Goal: Task Accomplishment & Management: Manage account settings

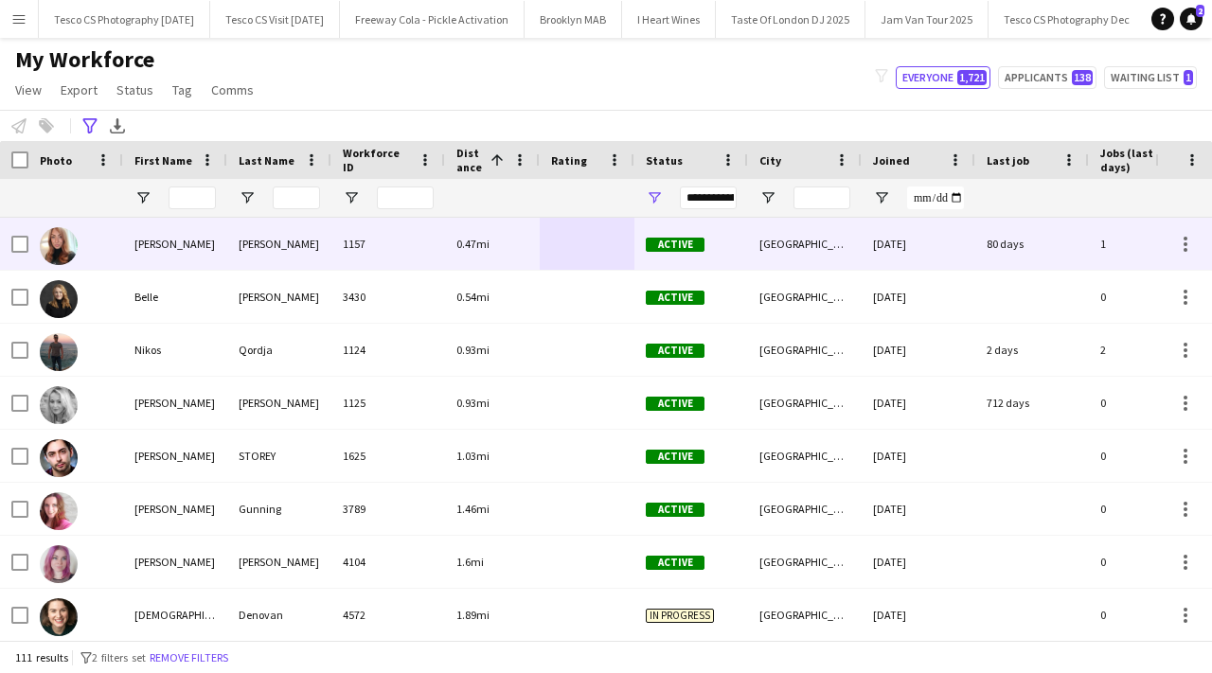
scroll to position [0, 4736]
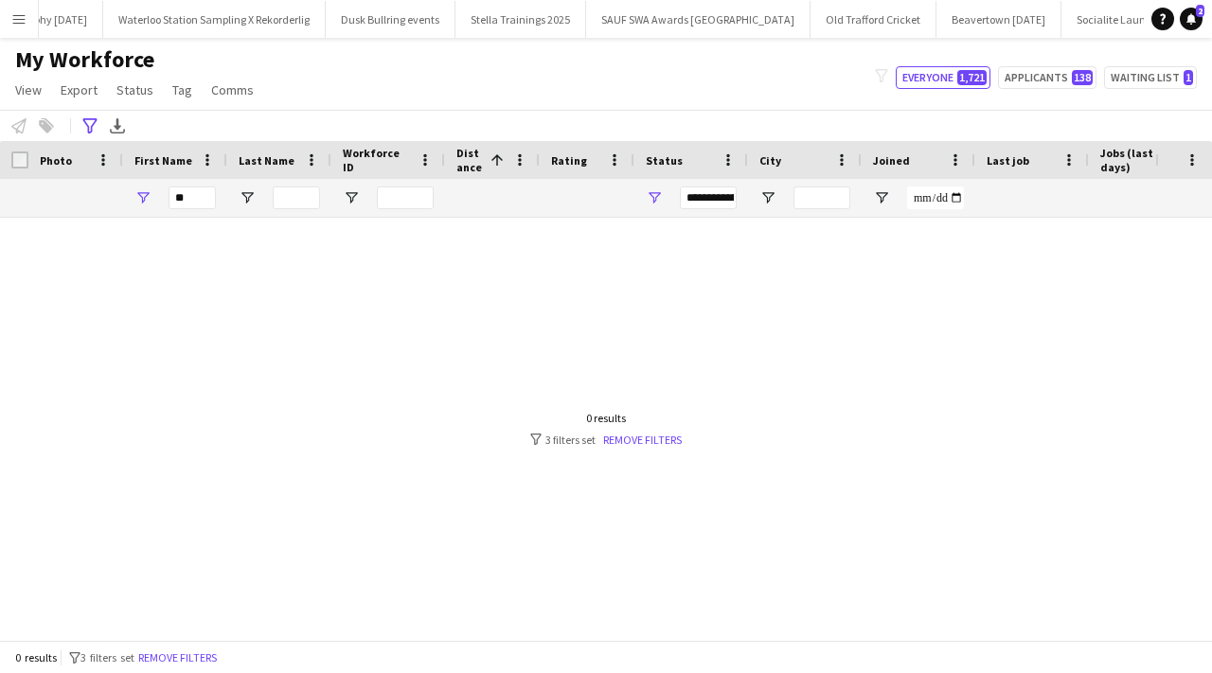
type input "*"
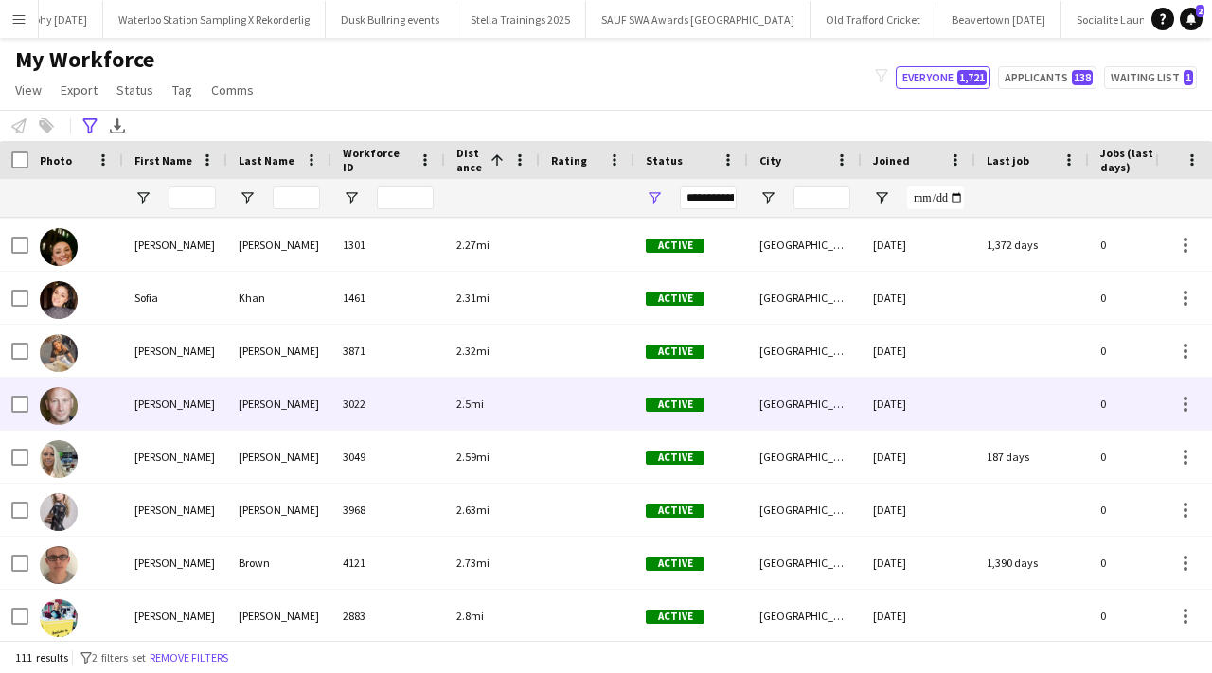
scroll to position [512, 0]
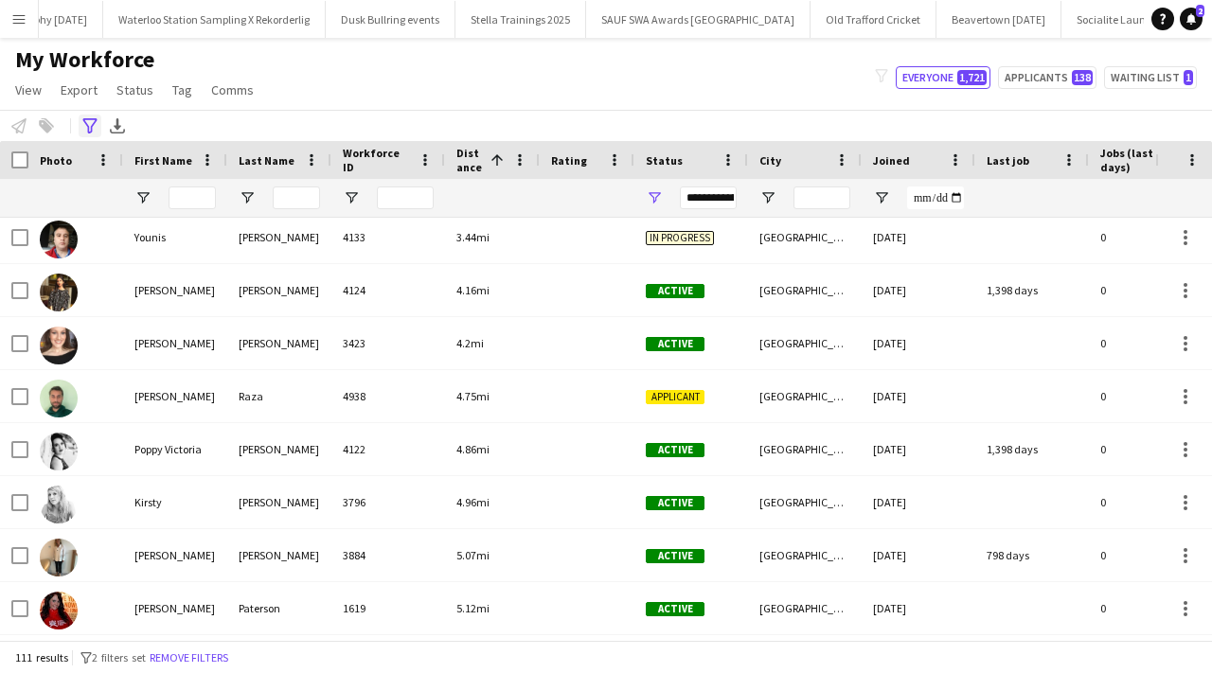
click at [92, 121] on icon "Advanced filters" at bounding box center [89, 125] width 15 height 15
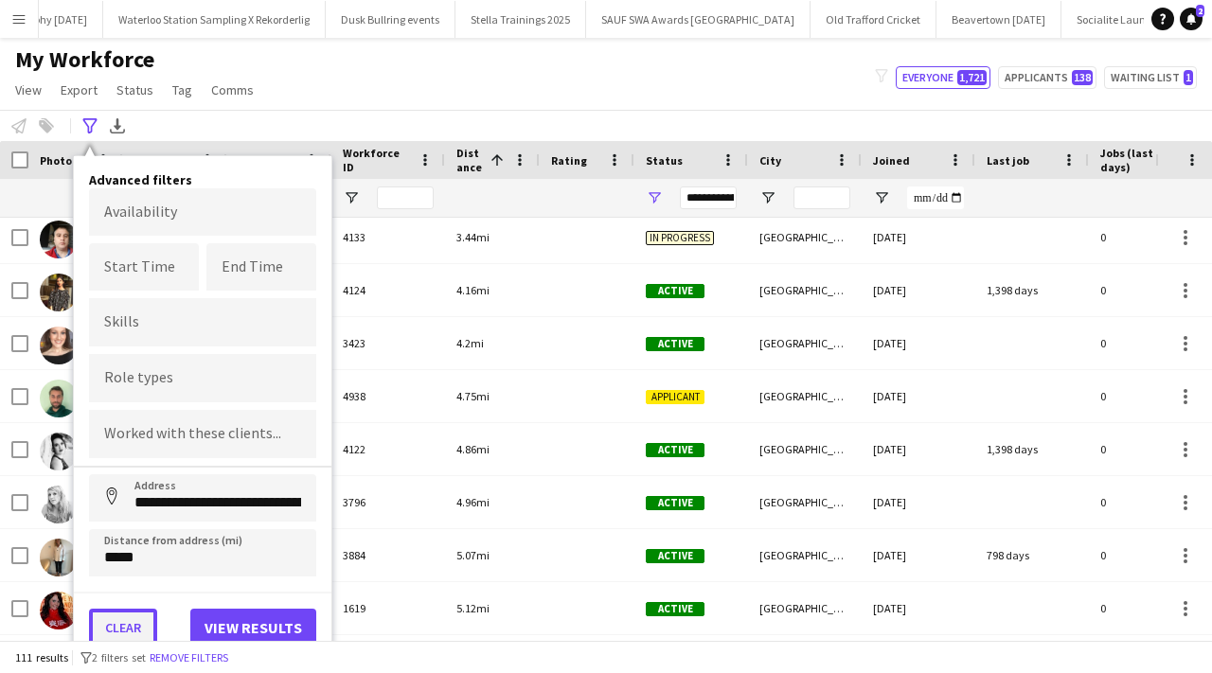
click at [117, 623] on button "Clear" at bounding box center [123, 628] width 68 height 38
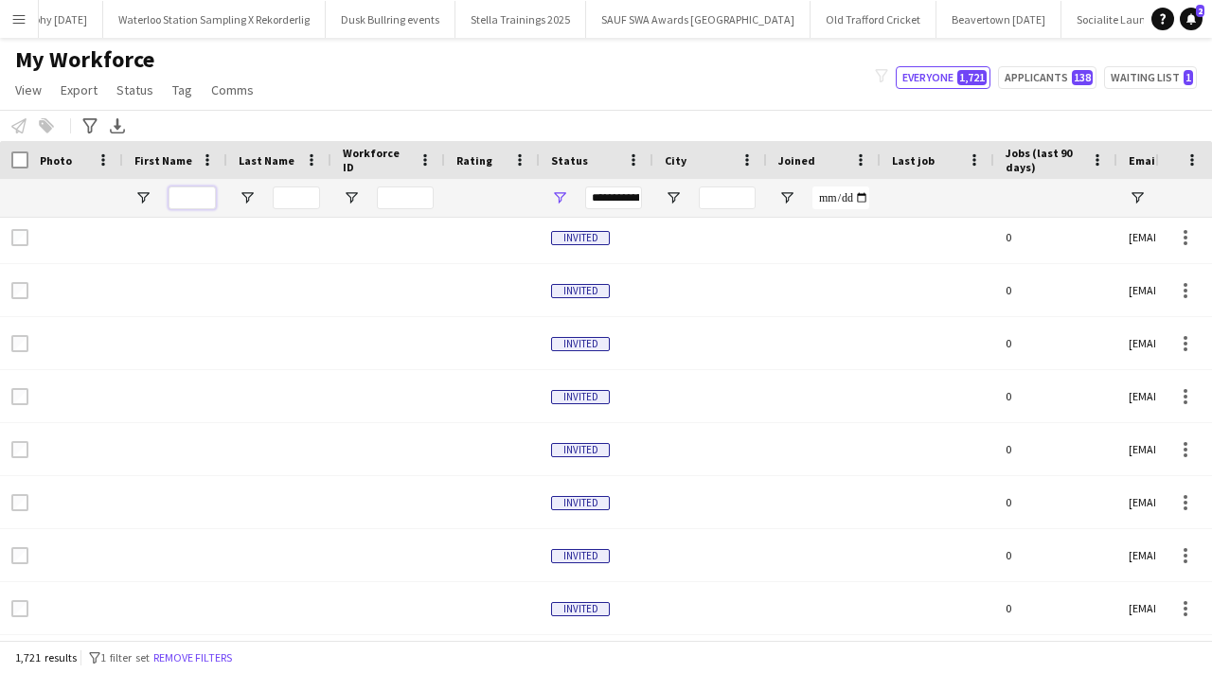
click at [191, 200] on input "First Name Filter Input" at bounding box center [192, 198] width 47 height 23
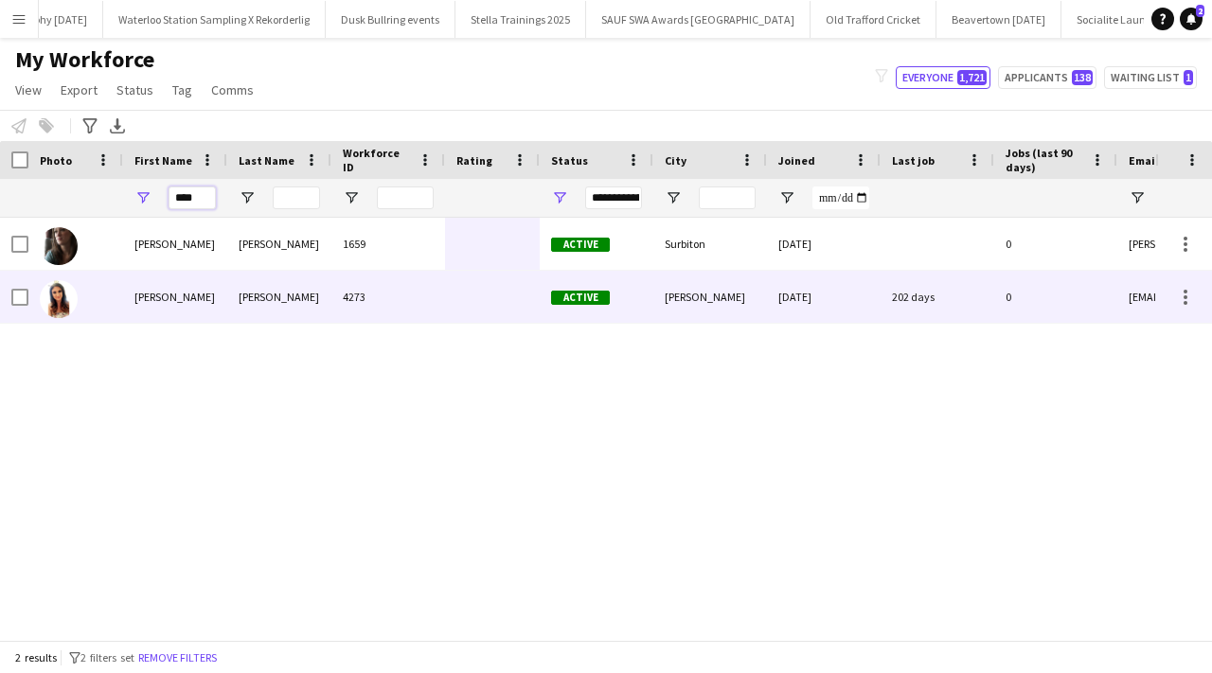
type input "****"
click at [277, 312] on div "[PERSON_NAME]" at bounding box center [279, 297] width 104 height 52
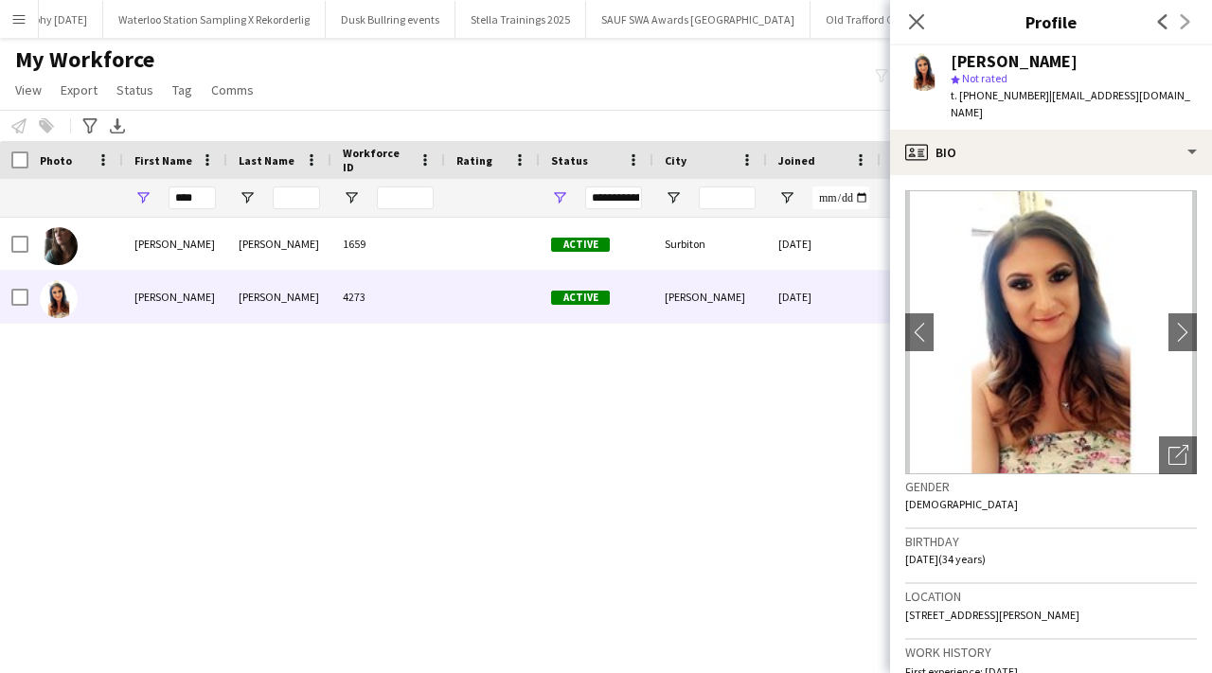
click at [932, 14] on div "Close pop-in" at bounding box center [916, 22] width 53 height 44
click at [908, 21] on icon "Close pop-in" at bounding box center [916, 21] width 18 height 18
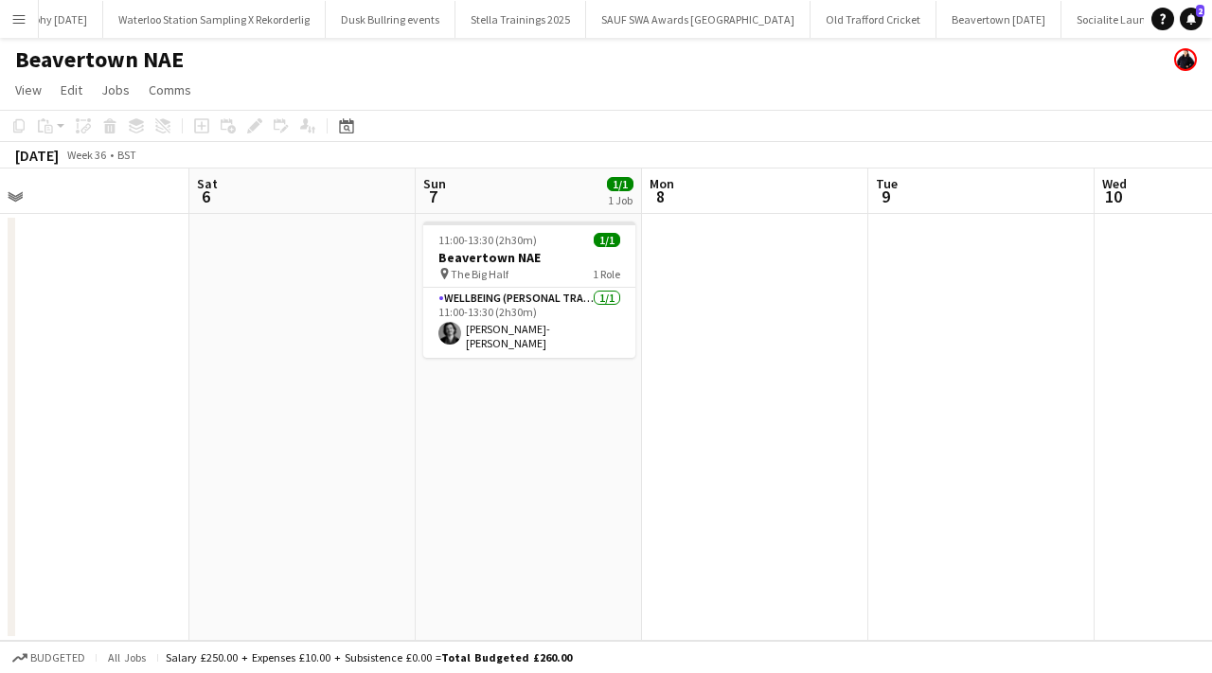
scroll to position [0, 491]
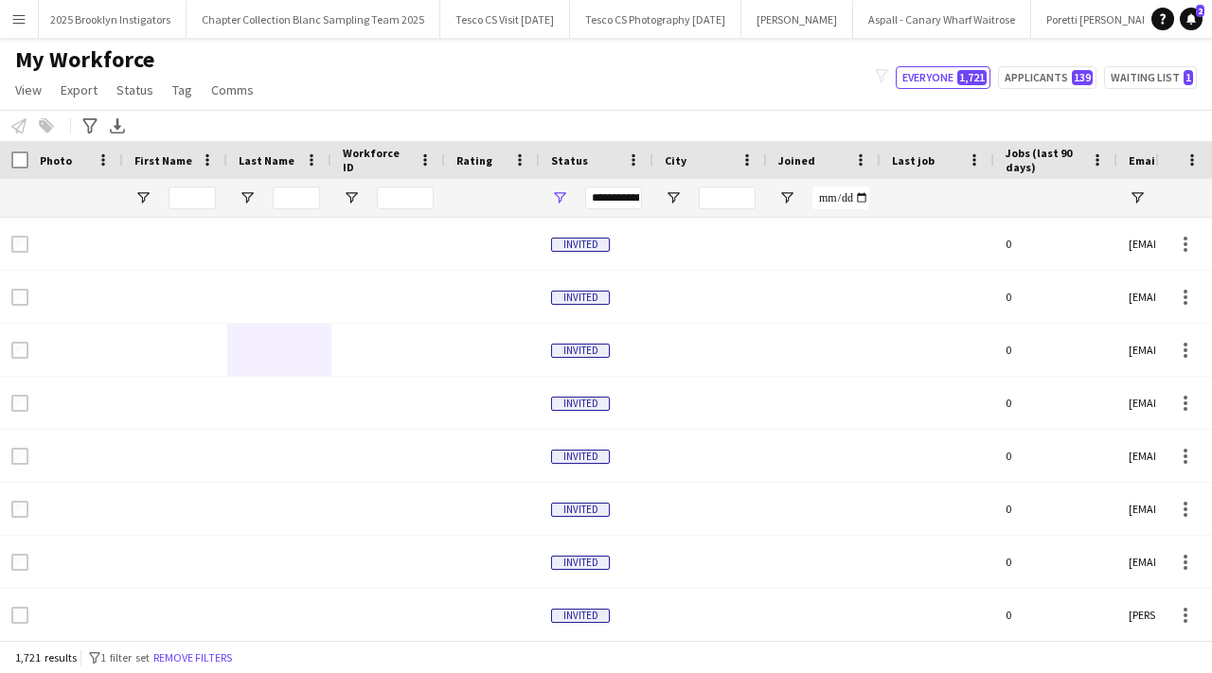
scroll to position [0, 1900]
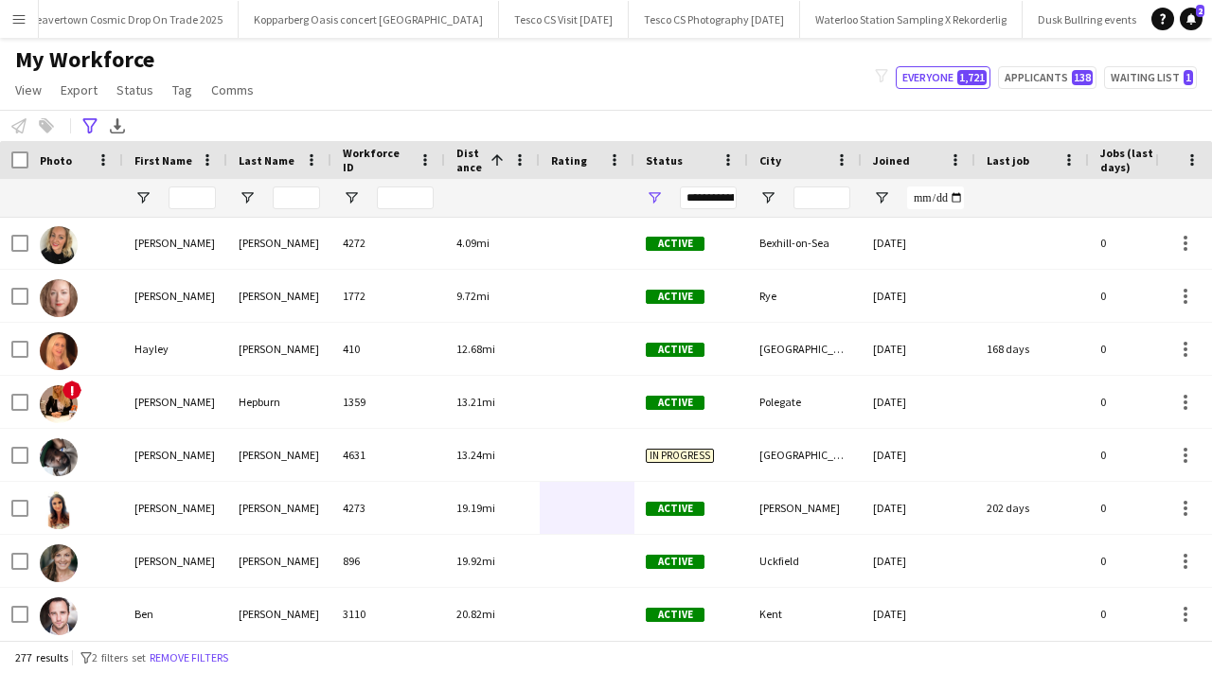
scroll to position [0, 4071]
click at [597, 12] on button "Tesco CS Photography August 2025 Close" at bounding box center [682, 19] width 171 height 37
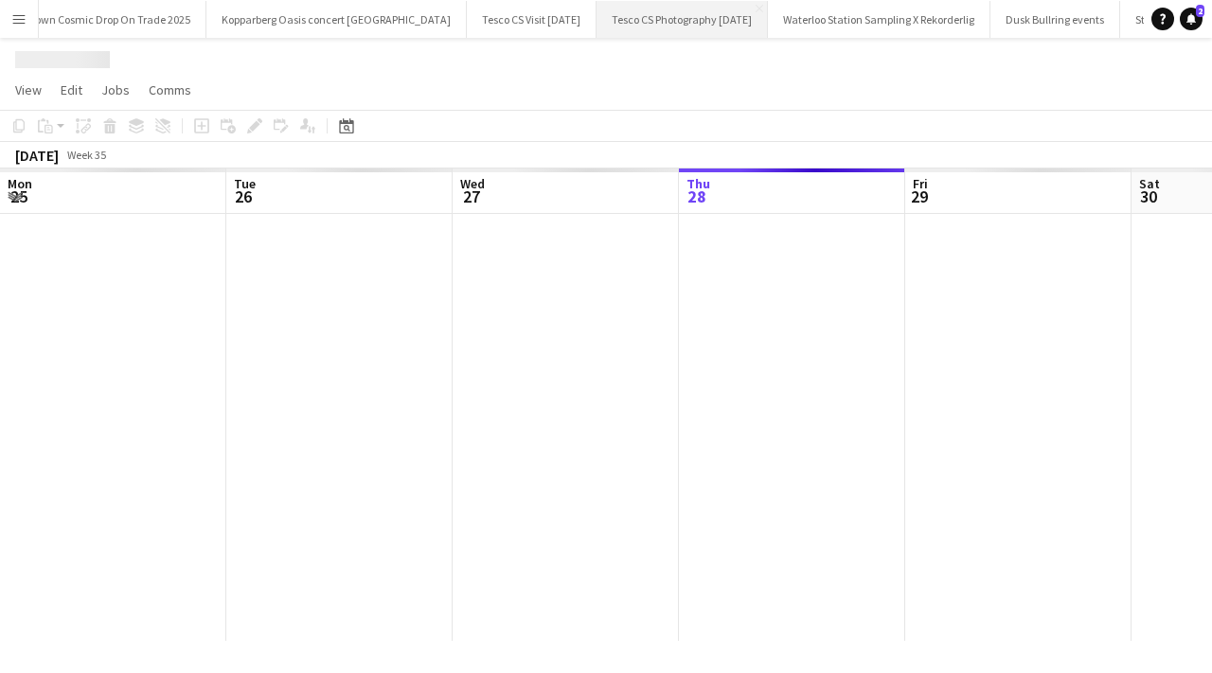
scroll to position [0, 453]
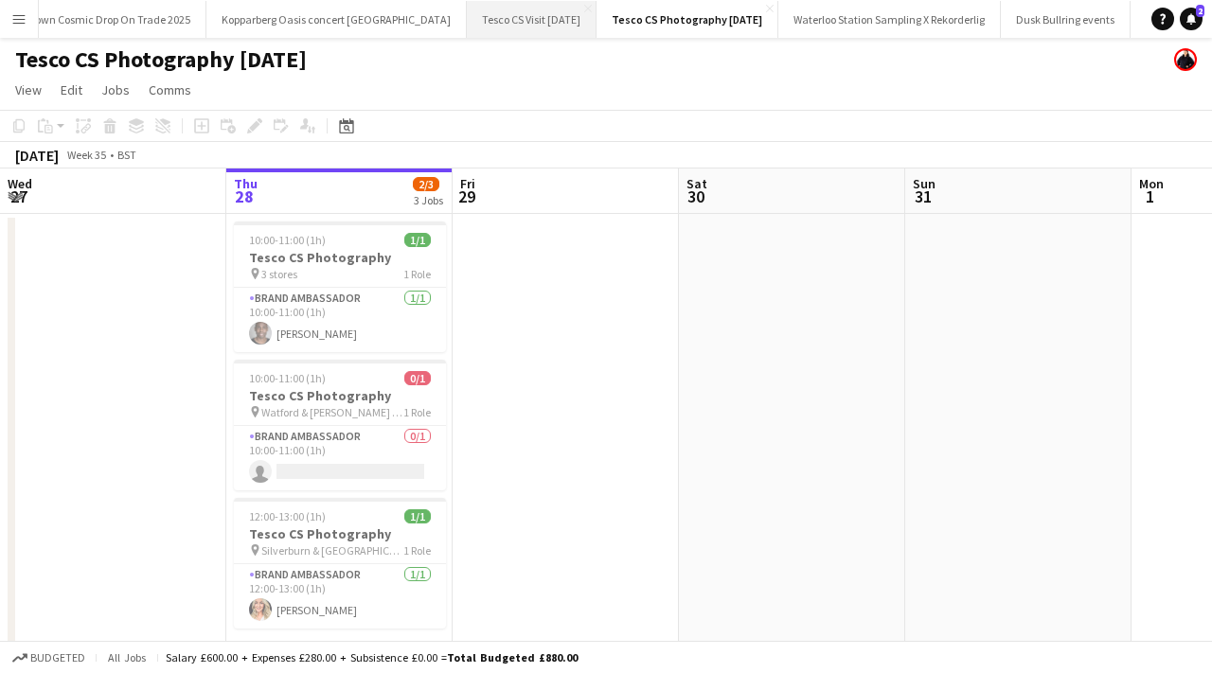
click at [467, 27] on button "Tesco CS Visit August 2025 Close" at bounding box center [532, 19] width 130 height 37
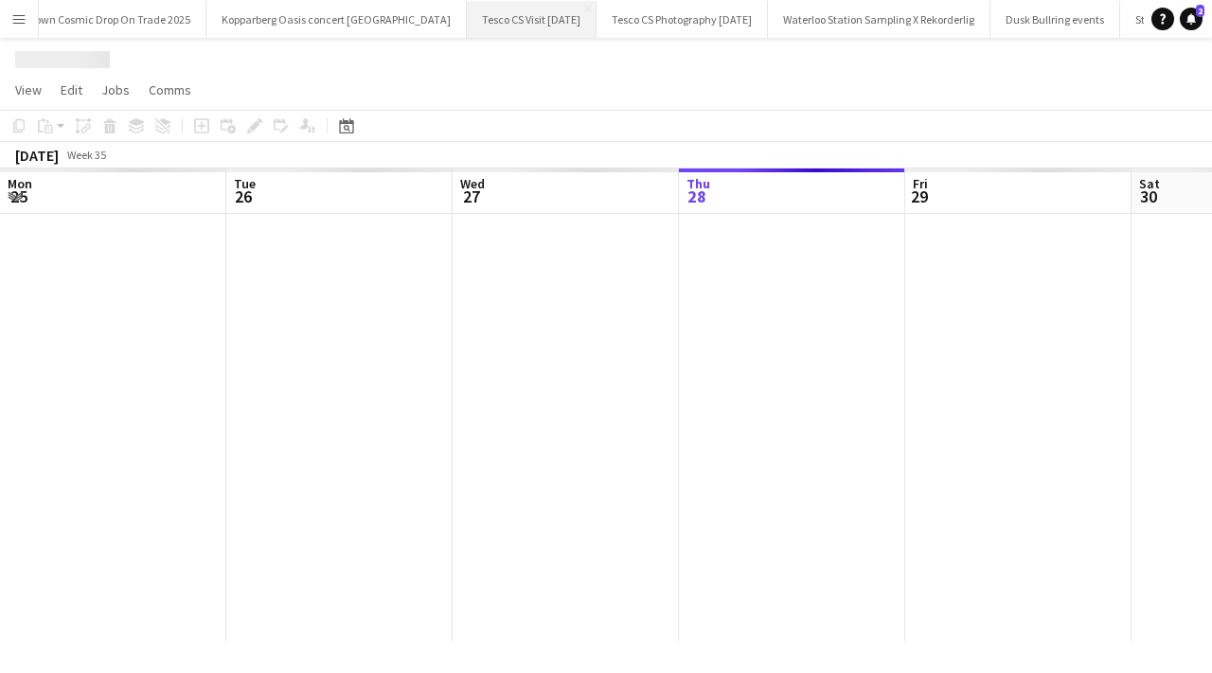
scroll to position [0, 453]
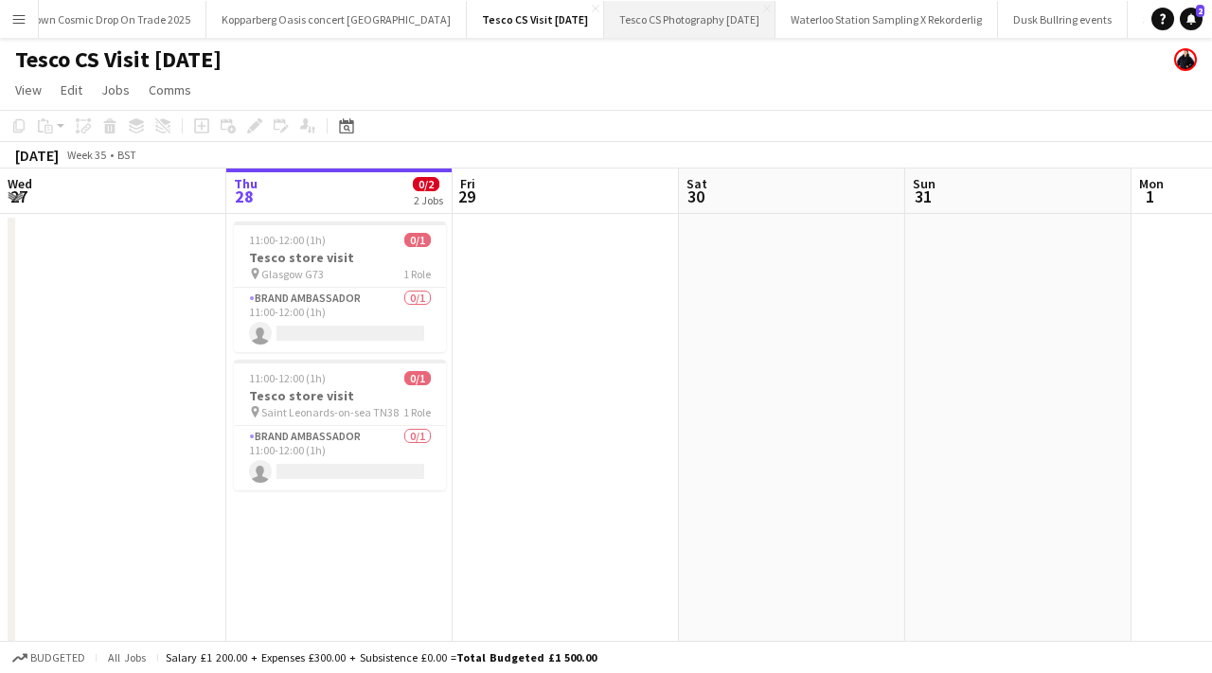
click at [604, 27] on button "Tesco CS Photography August 2025 Close" at bounding box center [689, 19] width 171 height 37
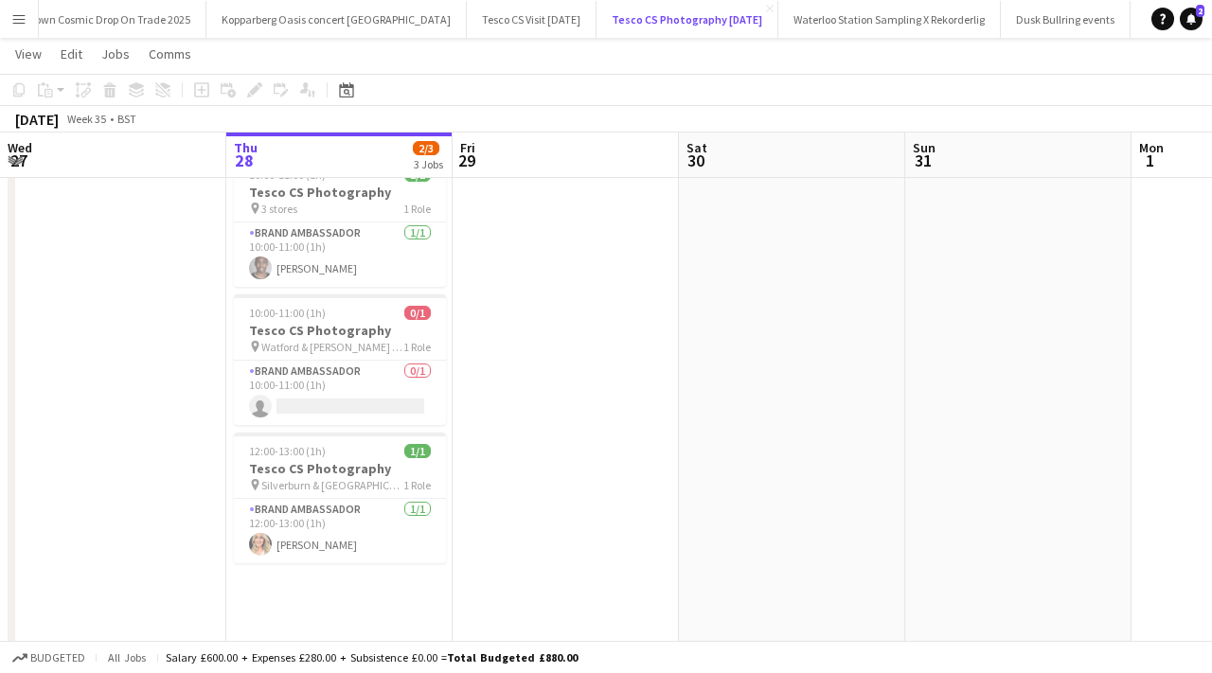
scroll to position [79, 0]
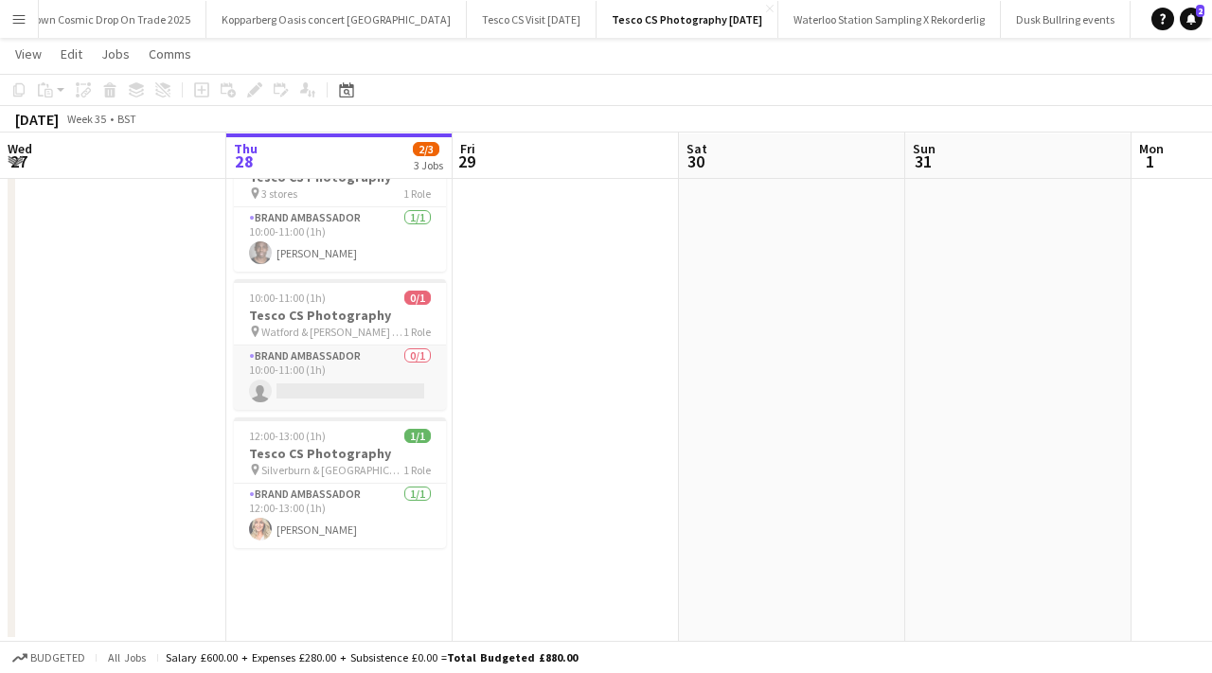
click at [368, 387] on app-card-role "Brand Ambassador 0/1 10:00-11:00 (1h) single-neutral-actions" at bounding box center [340, 378] width 212 height 64
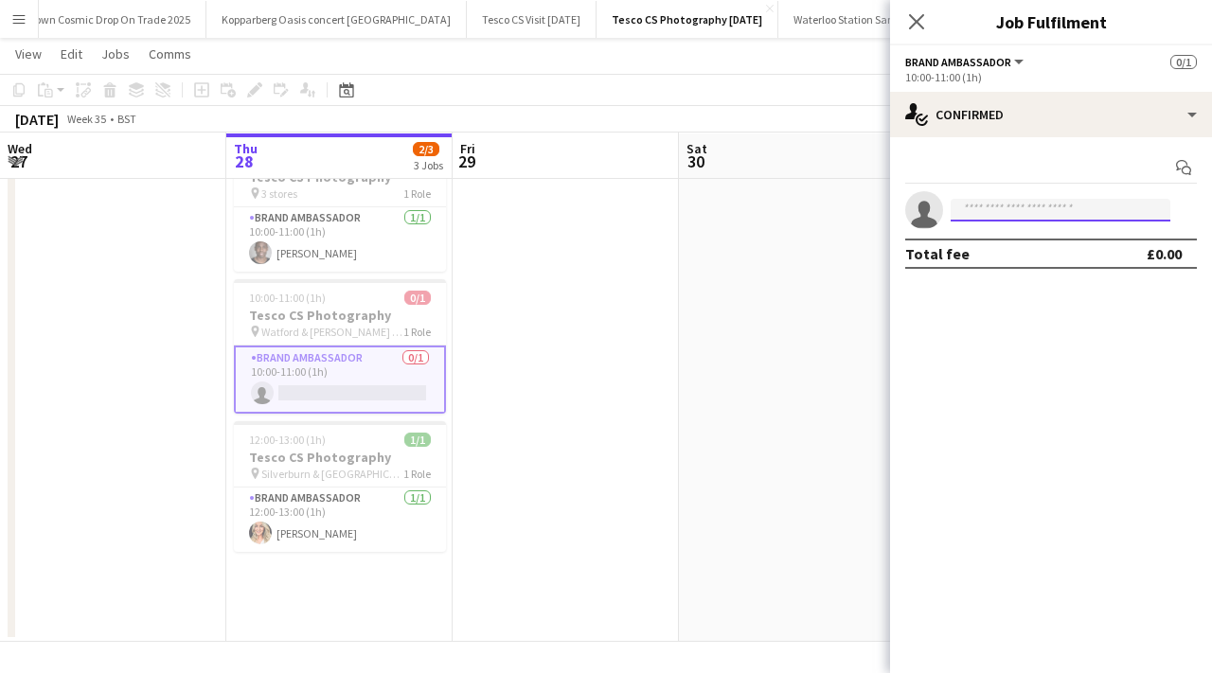
click at [1007, 213] on input at bounding box center [1061, 210] width 220 height 23
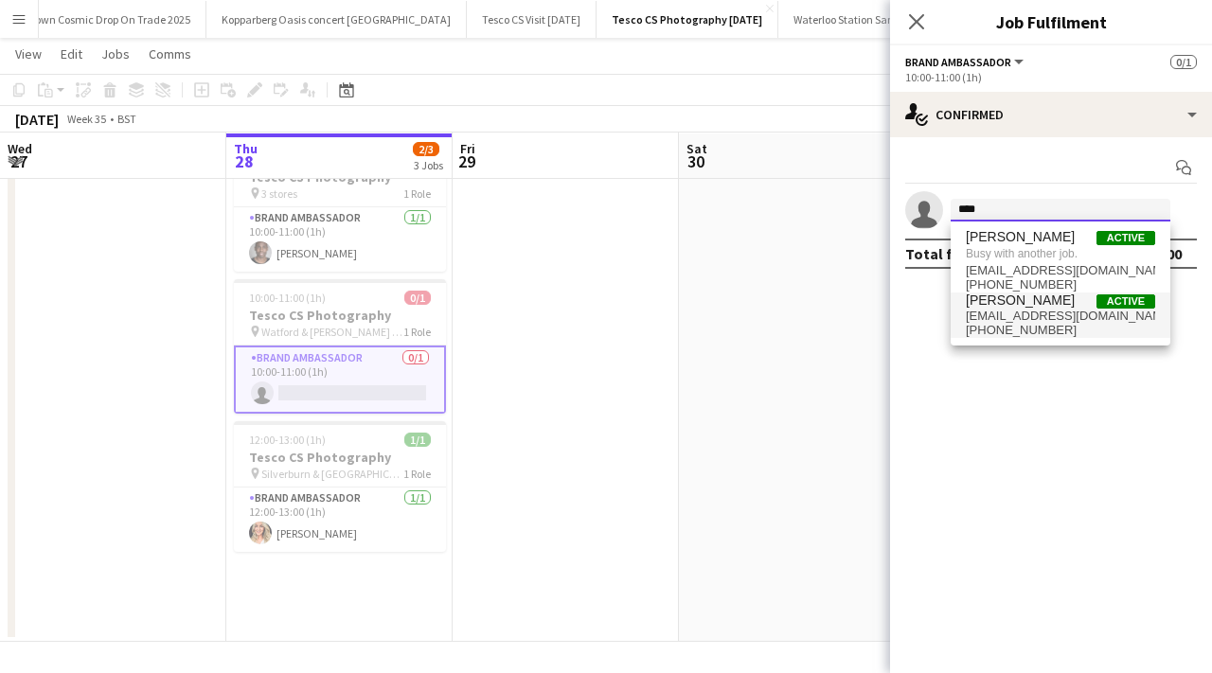
type input "****"
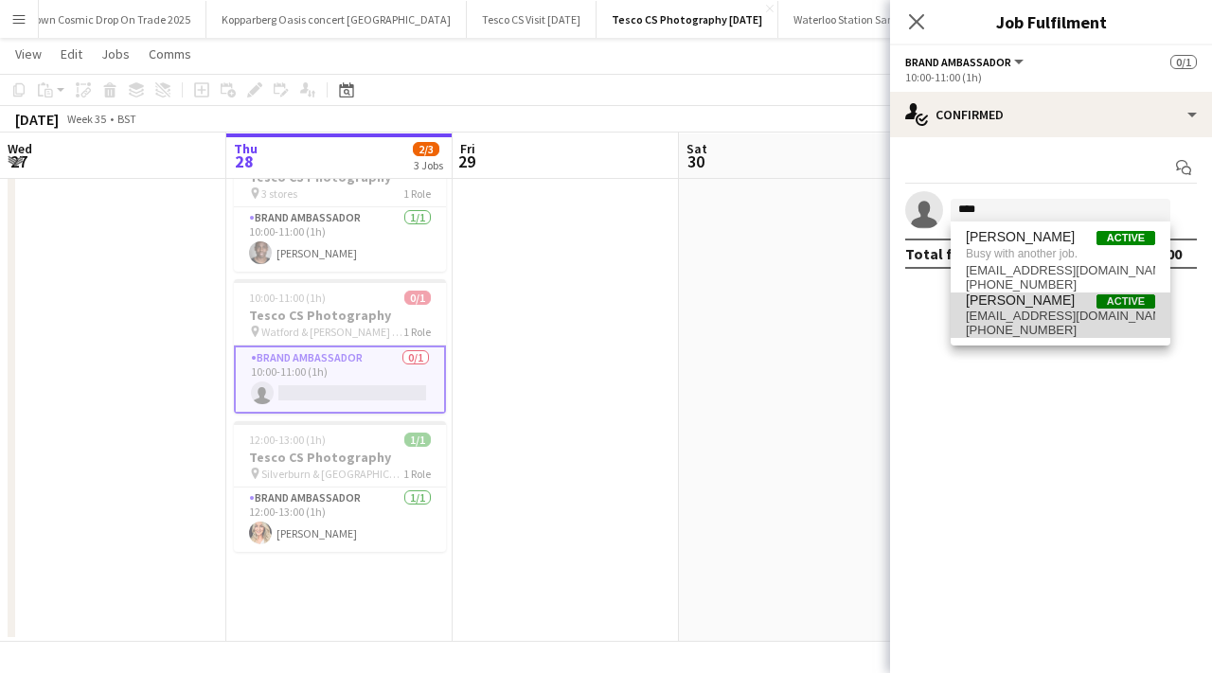
click at [1049, 322] on span "pricea14@cucollege.coventry.ac.uk" at bounding box center [1060, 316] width 189 height 15
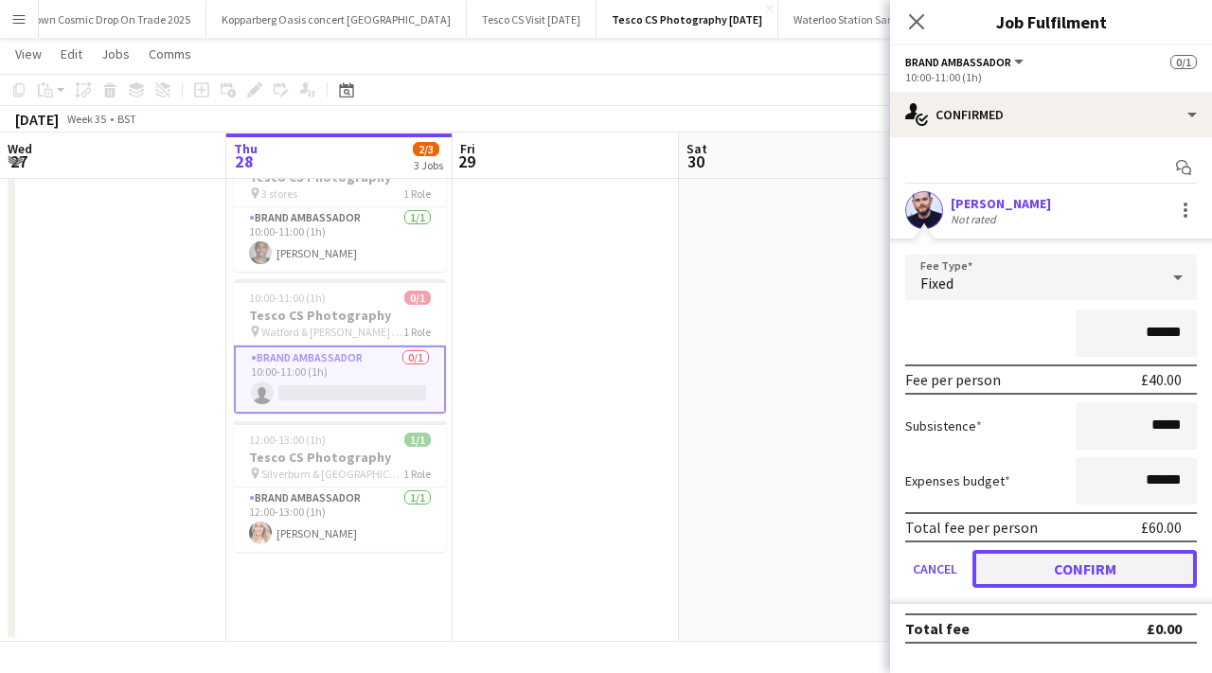
click at [1103, 560] on button "Confirm" at bounding box center [1084, 569] width 224 height 38
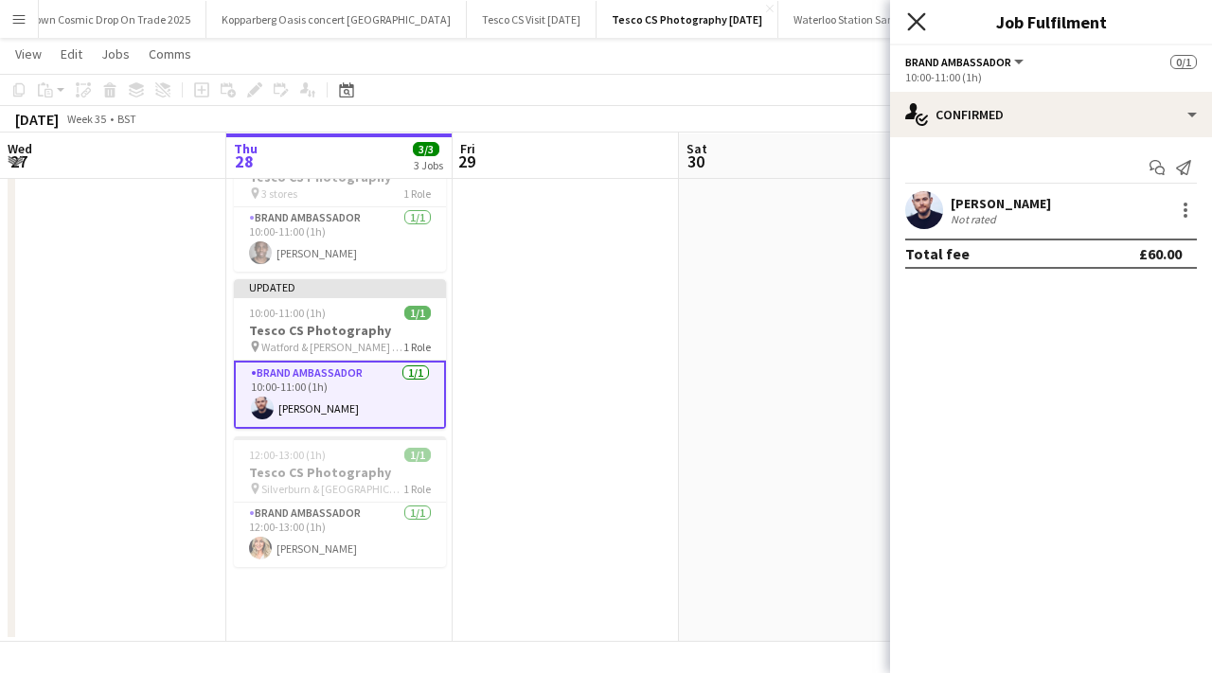
click at [913, 17] on icon at bounding box center [916, 21] width 18 height 18
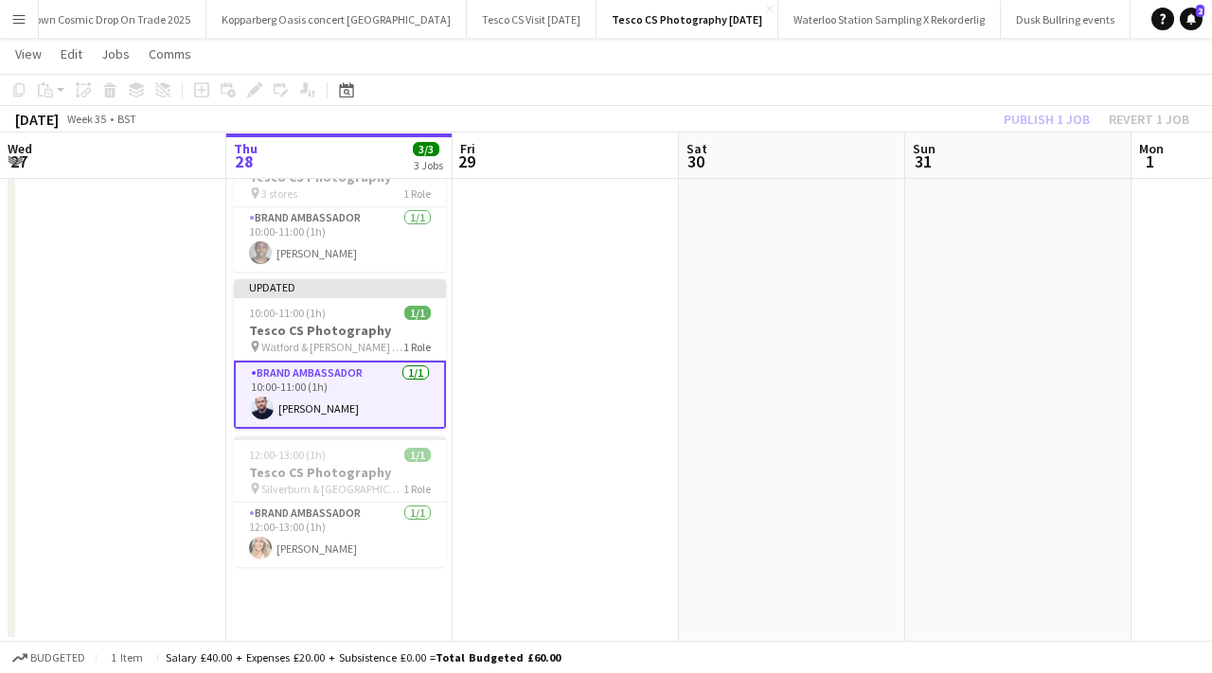
click at [645, 228] on app-date-cell at bounding box center [566, 388] width 226 height 509
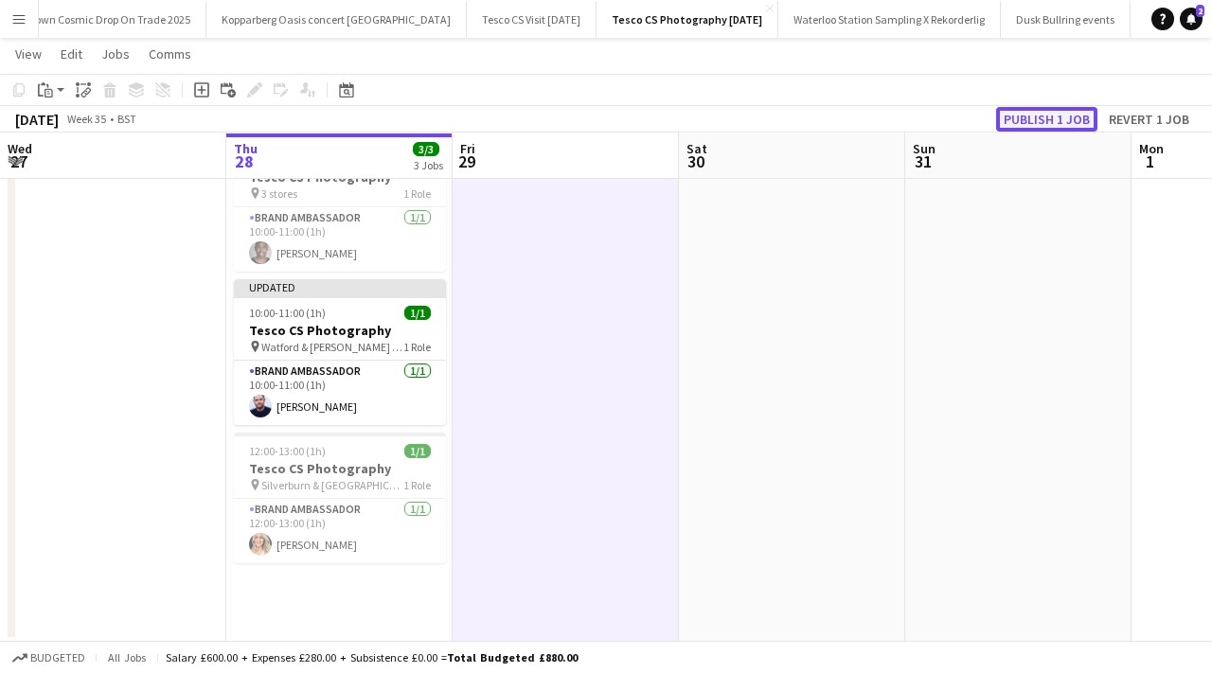
click at [1008, 125] on button "Publish 1 job" at bounding box center [1046, 119] width 101 height 25
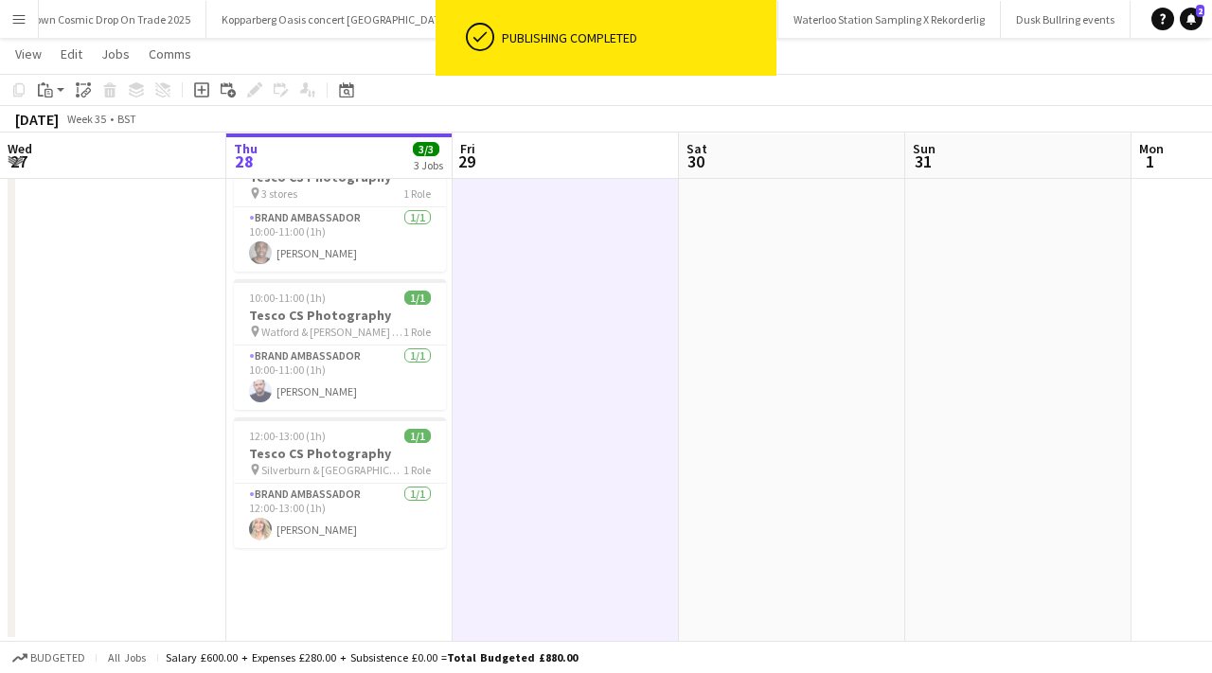
click at [467, 9] on button "Tesco CS Visit August 2025 Close" at bounding box center [532, 19] width 130 height 37
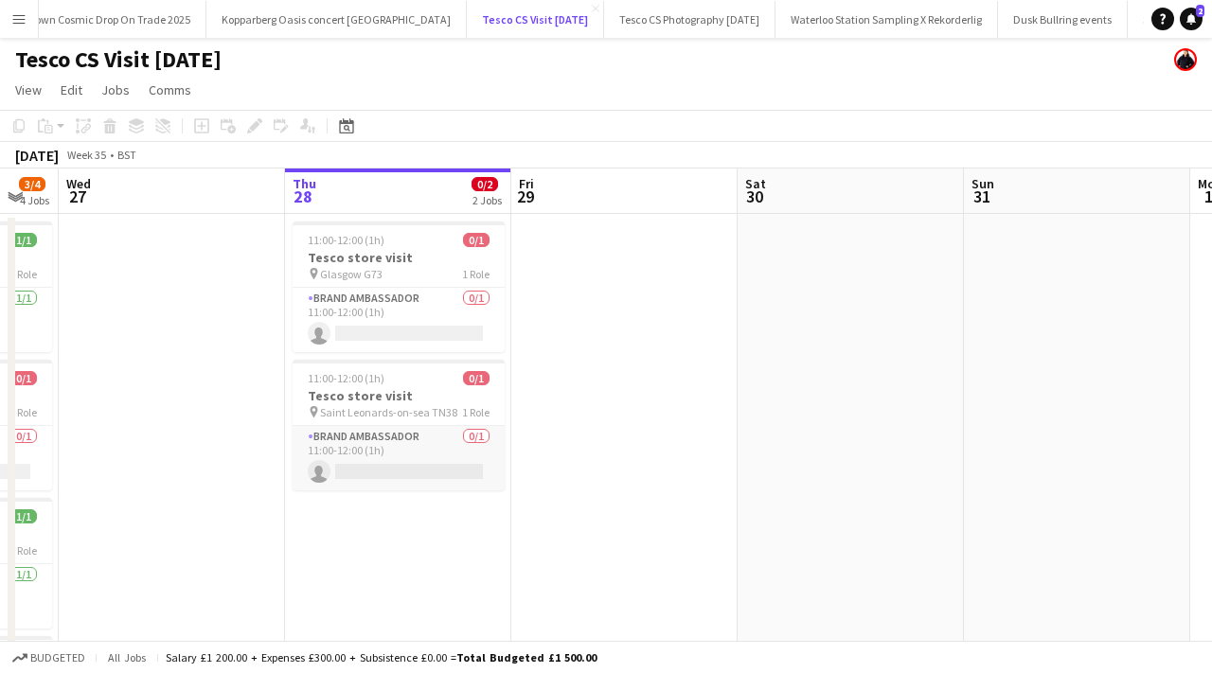
scroll to position [0, 390]
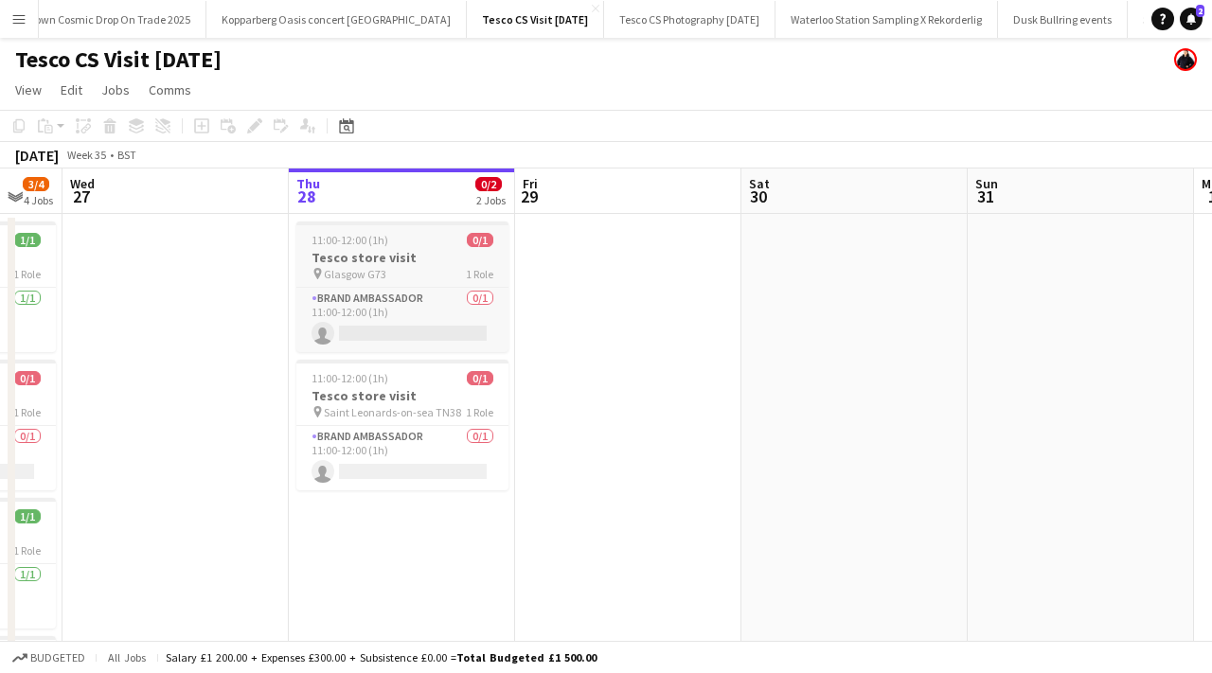
click at [421, 256] on h3 "Tesco store visit" at bounding box center [402, 257] width 212 height 17
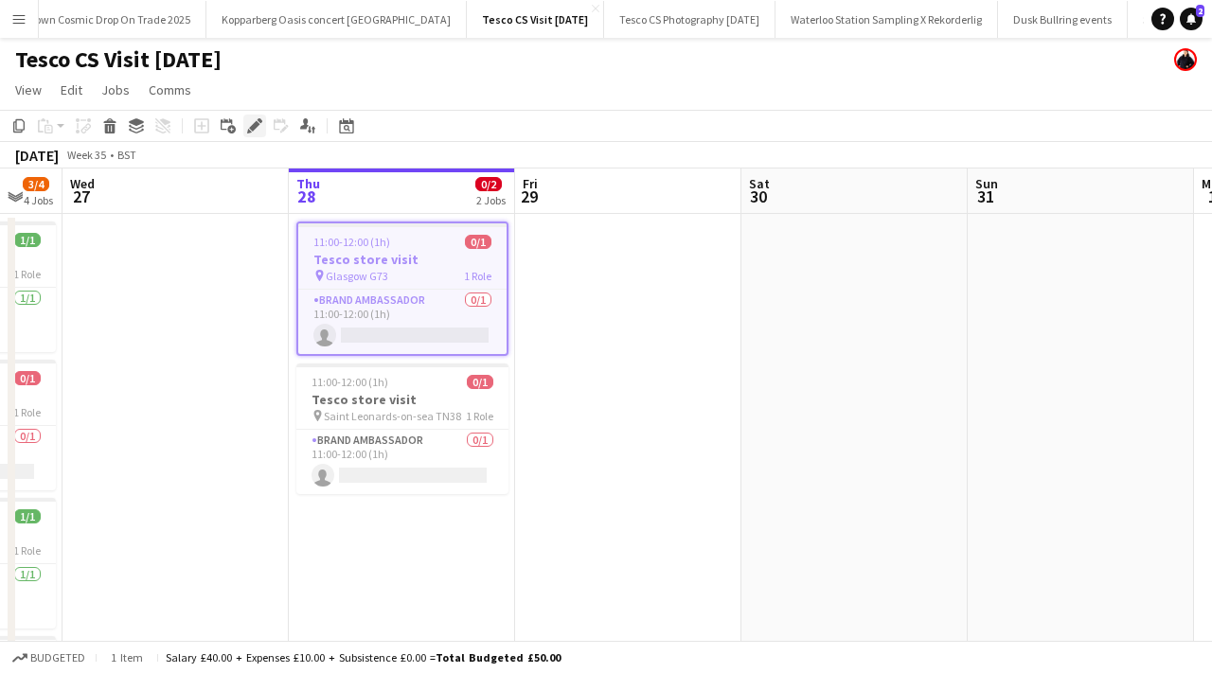
click at [257, 134] on div "Edit" at bounding box center [254, 126] width 23 height 23
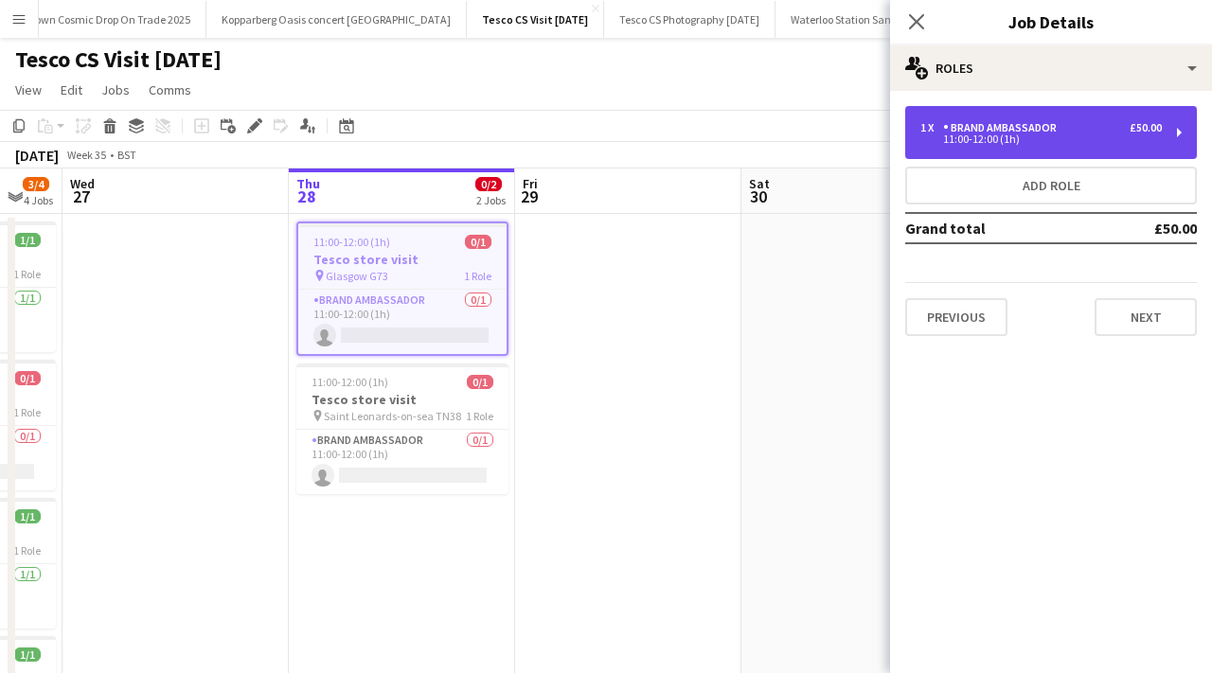
click at [1035, 152] on div "1 x Brand Ambassador £50.00 11:00-12:00 (1h)" at bounding box center [1051, 132] width 292 height 53
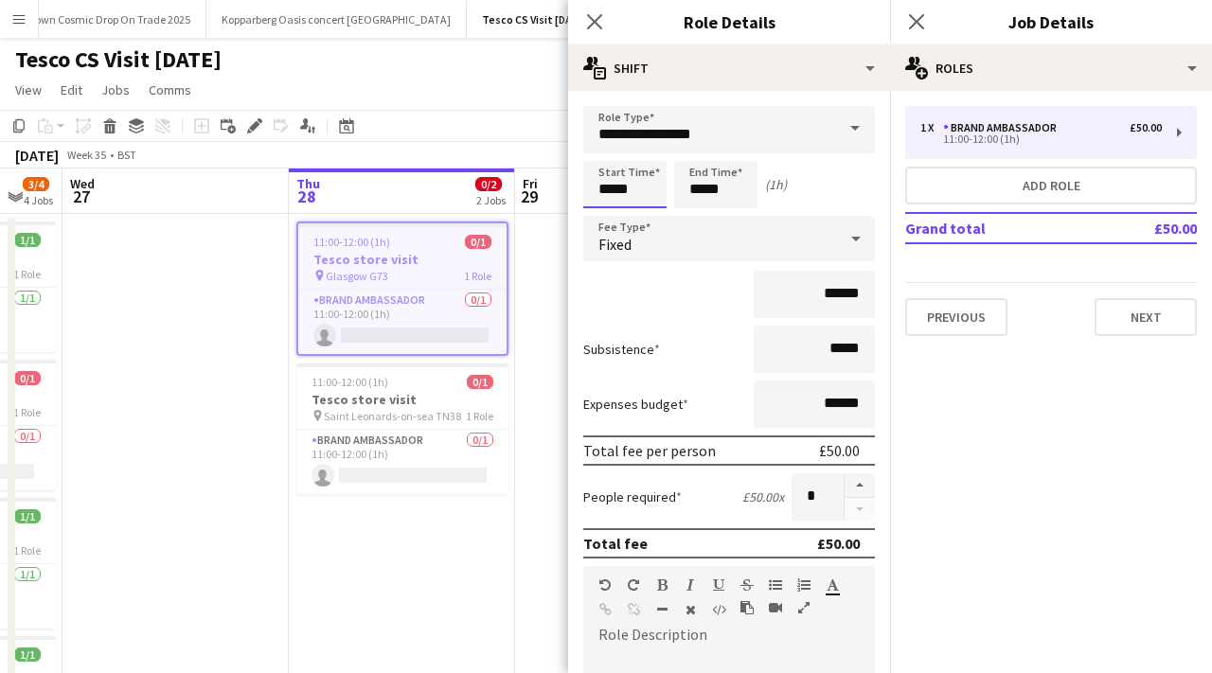
click at [628, 191] on input "*****" at bounding box center [624, 184] width 83 height 47
click at [616, 150] on div at bounding box center [606, 151] width 38 height 19
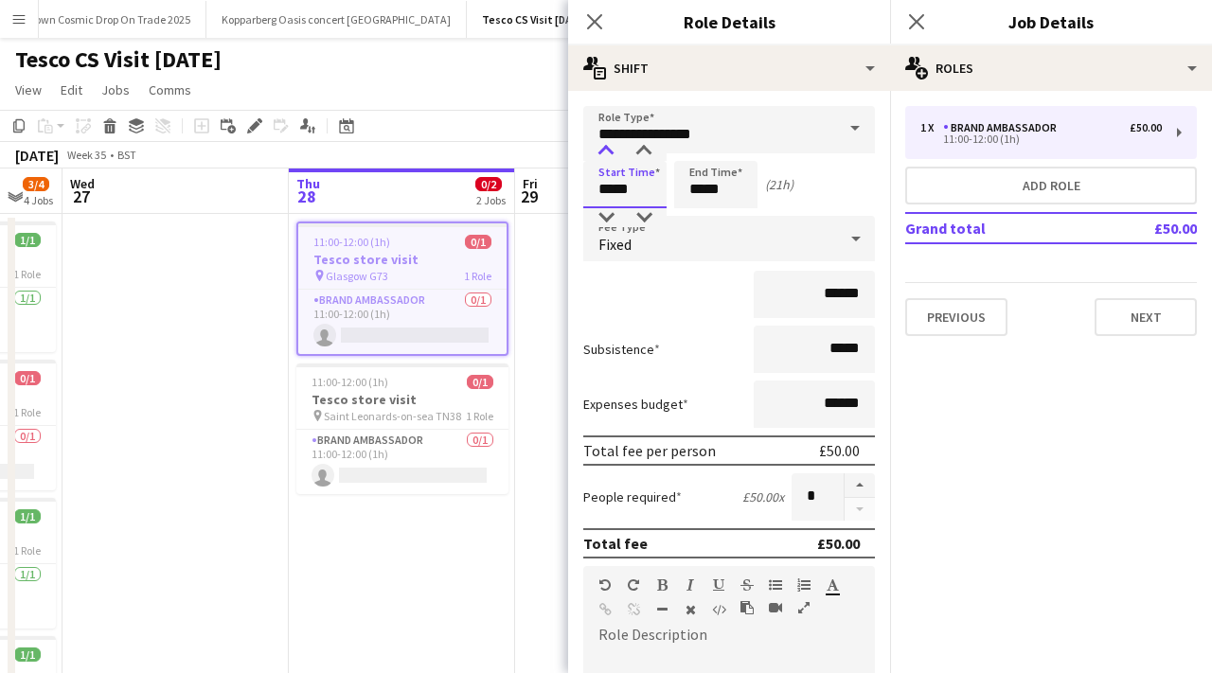
click at [616, 150] on div at bounding box center [606, 151] width 38 height 19
type input "*****"
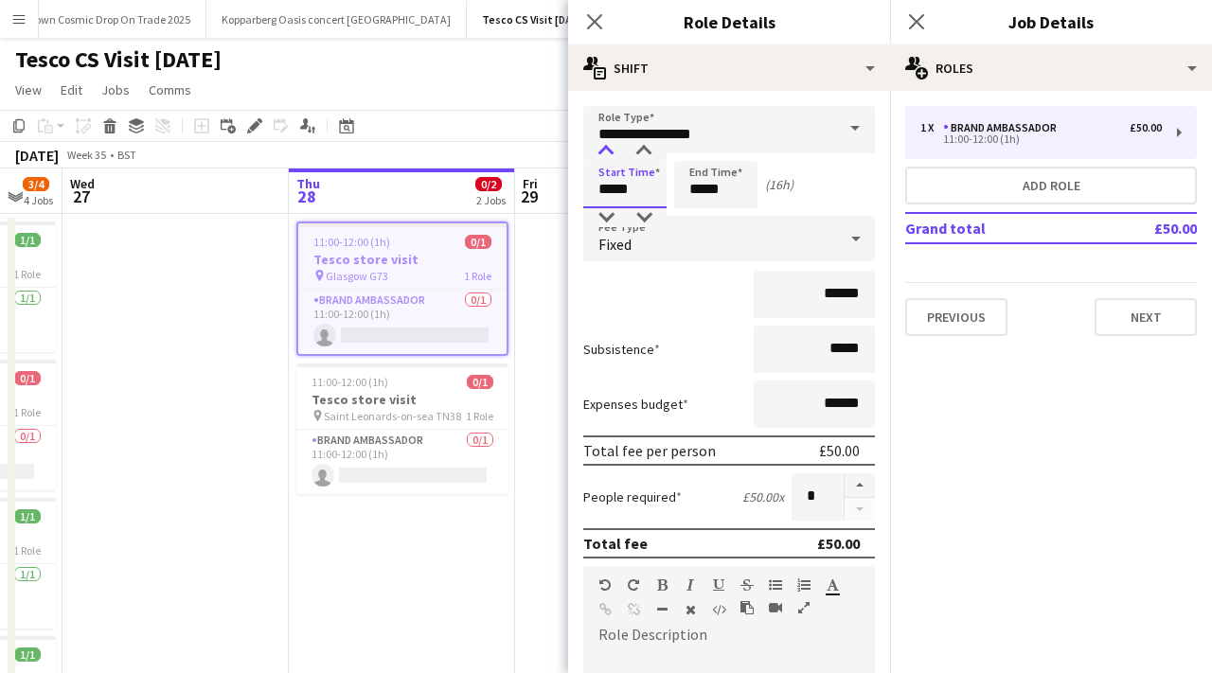
click at [616, 150] on div at bounding box center [606, 151] width 38 height 19
click at [745, 184] on input "*****" at bounding box center [715, 184] width 83 height 47
click at [694, 143] on div at bounding box center [697, 151] width 38 height 19
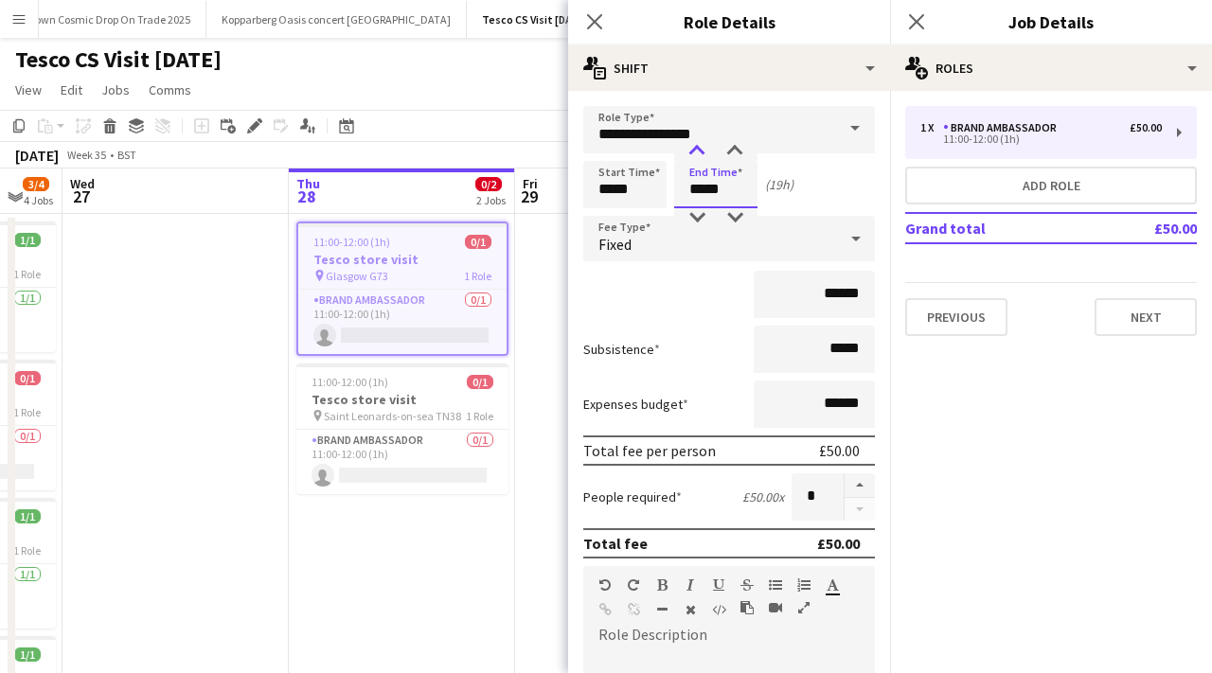
click at [694, 143] on div at bounding box center [697, 151] width 38 height 19
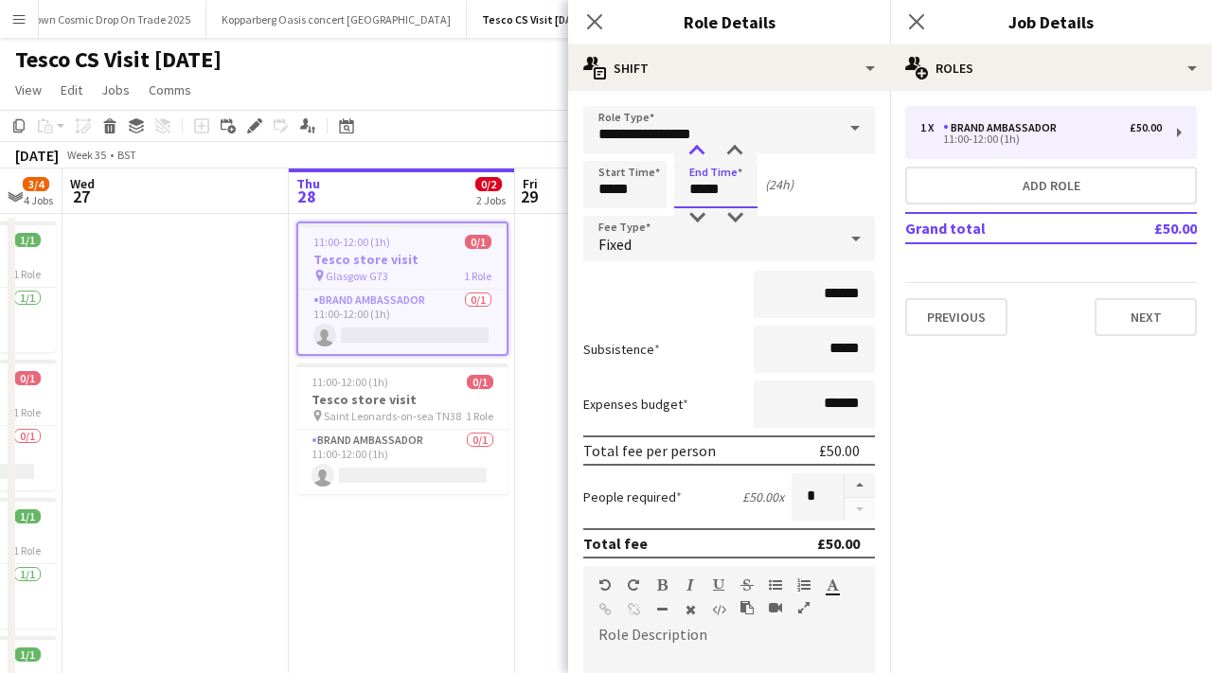
type input "*****"
click at [694, 143] on div at bounding box center [697, 151] width 38 height 19
click at [598, 28] on icon "Close pop-in" at bounding box center [594, 21] width 18 height 18
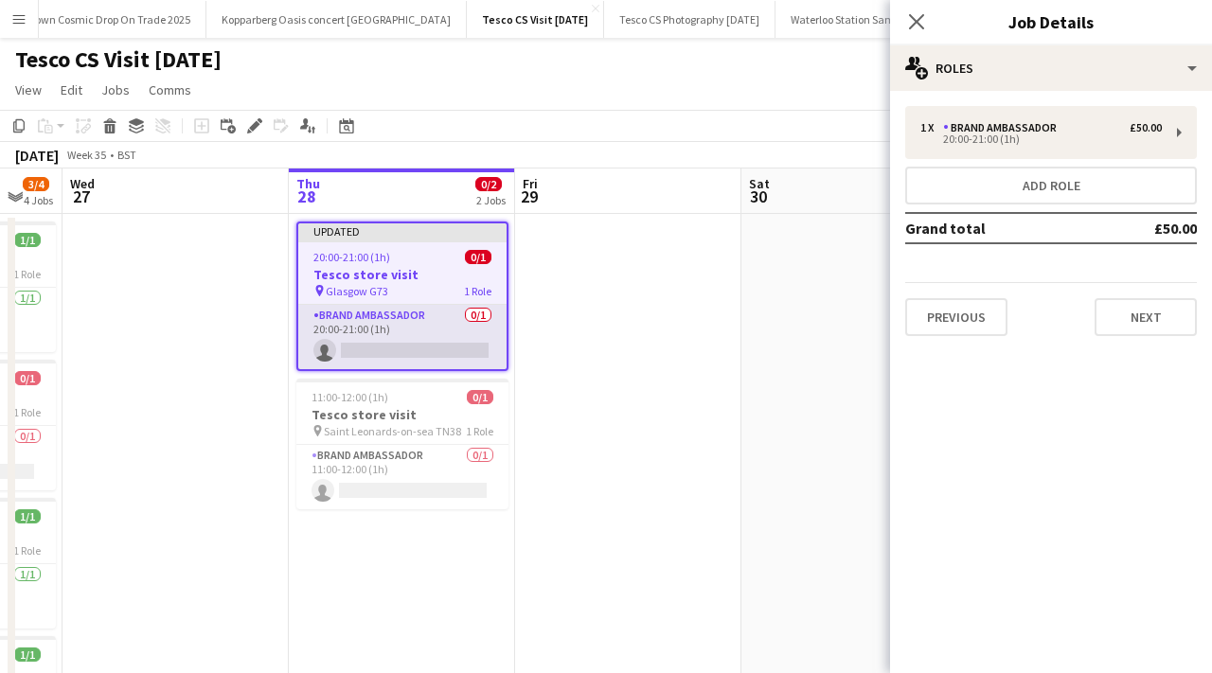
click at [416, 349] on app-card-role "Brand Ambassador 0/1 20:00-21:00 (1h) single-neutral-actions" at bounding box center [402, 337] width 208 height 64
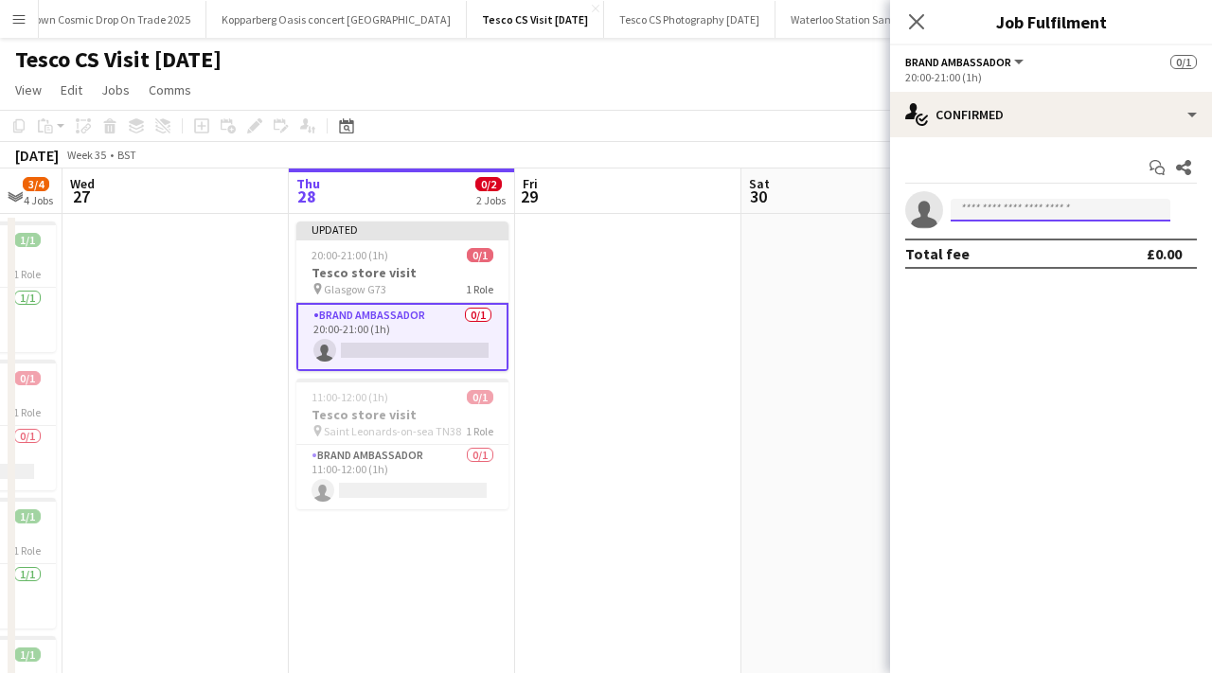
click at [974, 214] on input at bounding box center [1061, 210] width 220 height 23
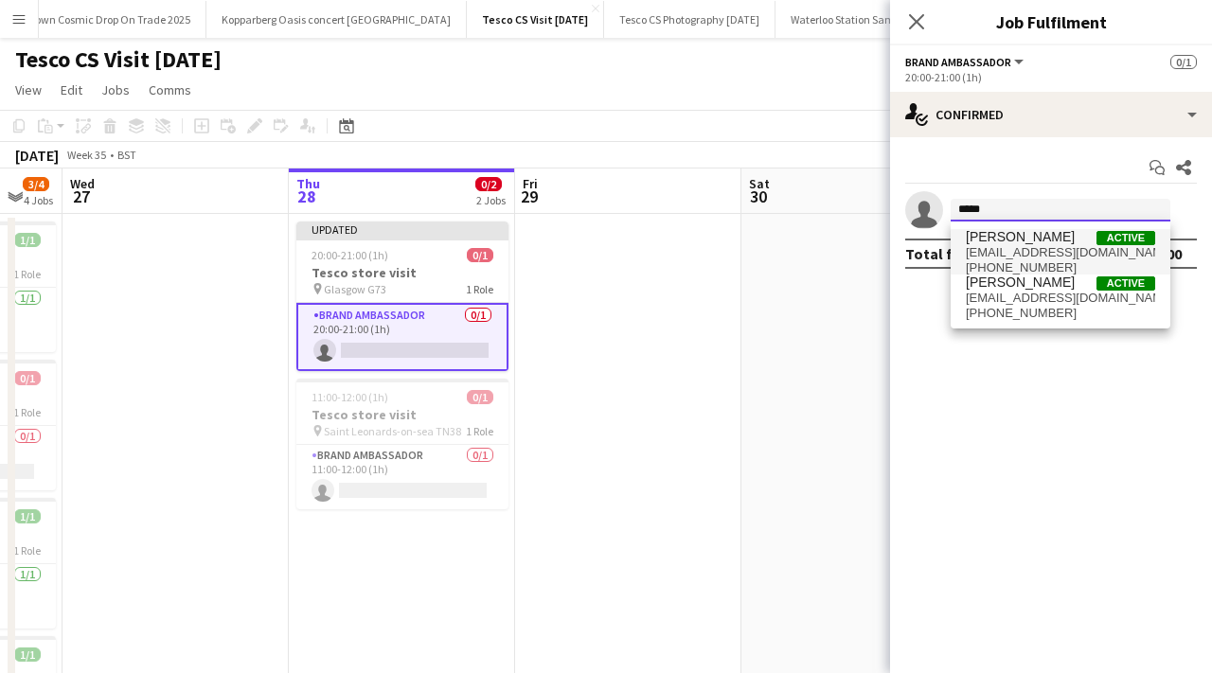
type input "*****"
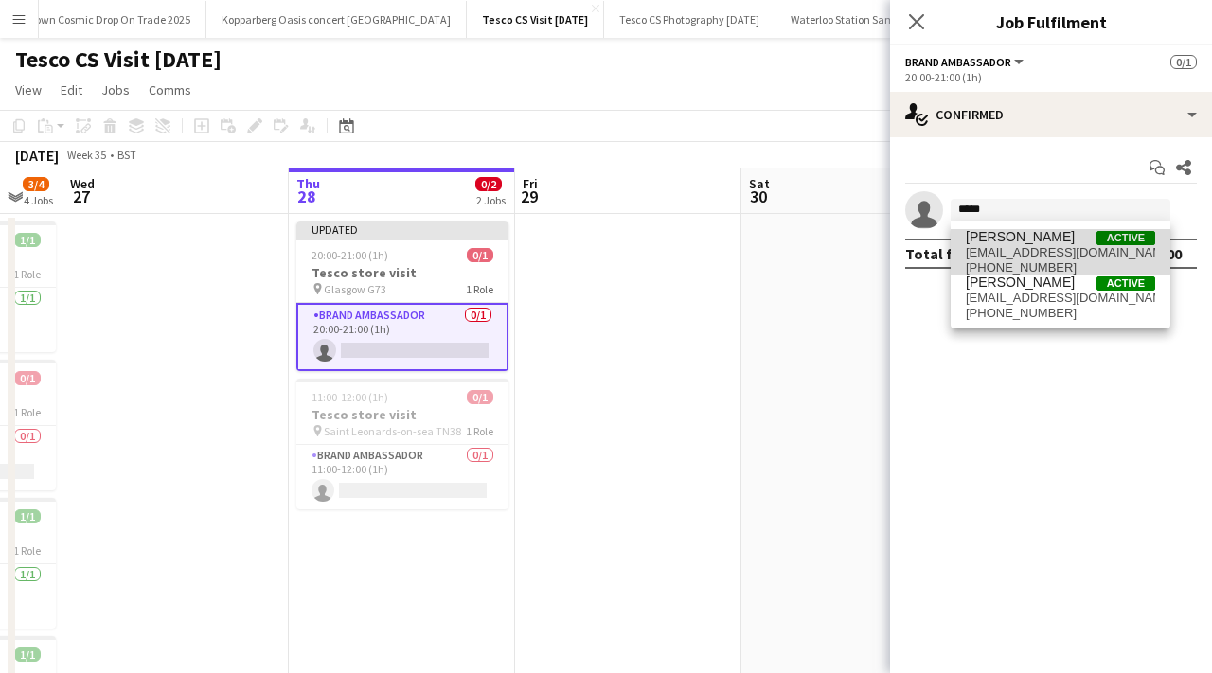
click at [1008, 250] on span "ri_c20@hotmail.com" at bounding box center [1060, 252] width 189 height 15
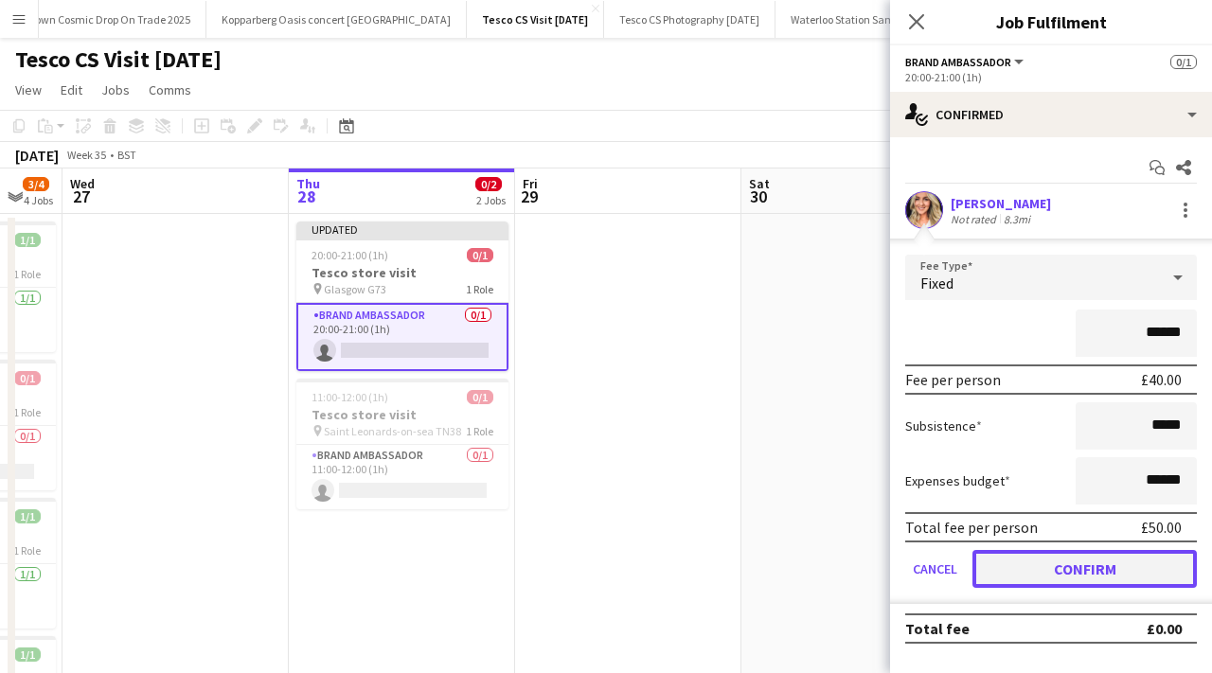
click at [1063, 580] on button "Confirm" at bounding box center [1084, 569] width 224 height 38
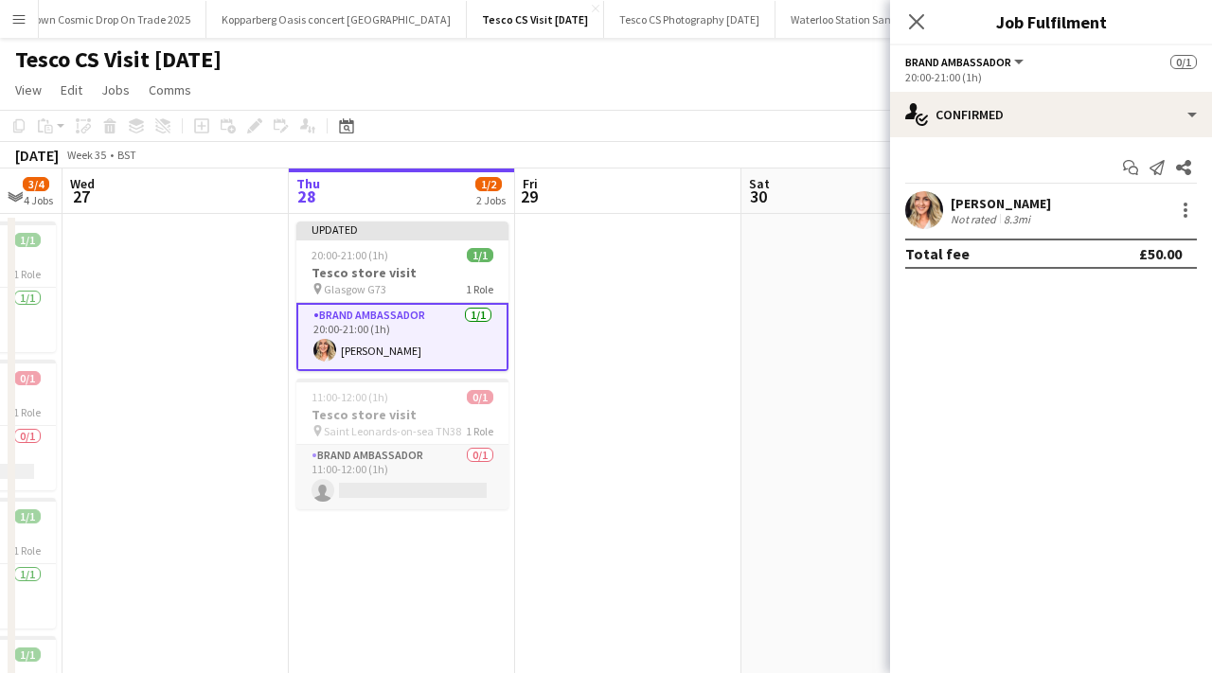
click at [412, 475] on app-card-role "Brand Ambassador 0/1 11:00-12:00 (1h) single-neutral-actions" at bounding box center [402, 477] width 212 height 64
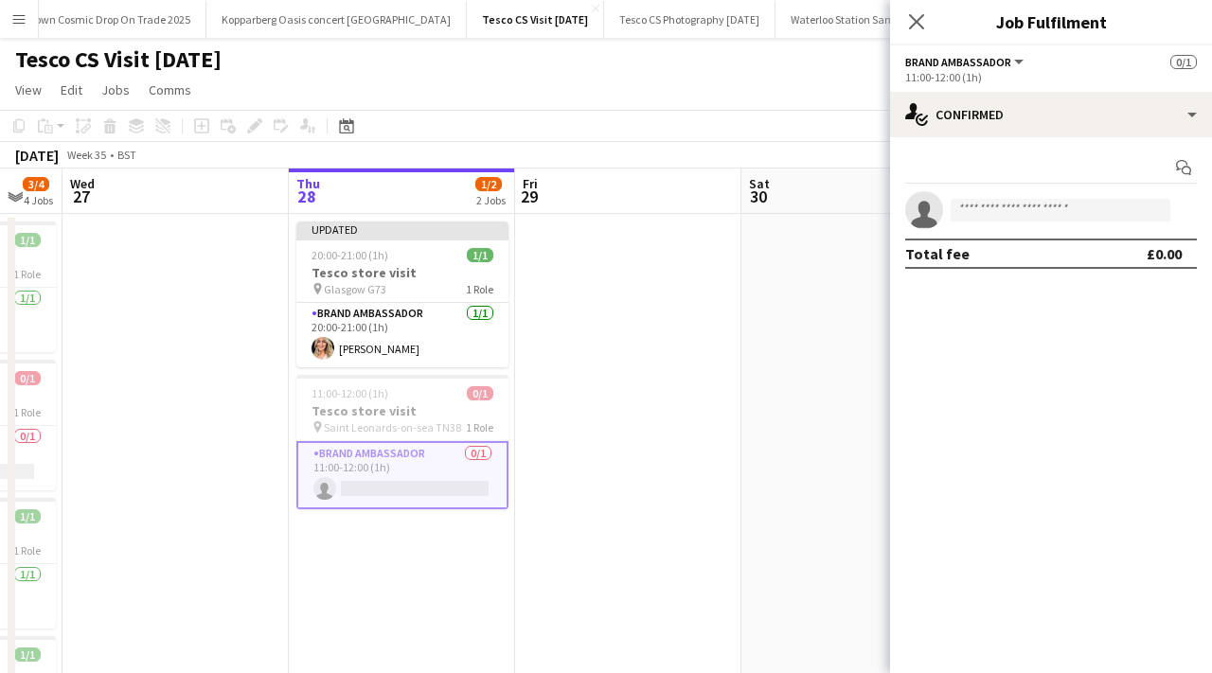
click at [426, 490] on app-card-role "Brand Ambassador 0/1 11:00-12:00 (1h) single-neutral-actions" at bounding box center [402, 475] width 212 height 68
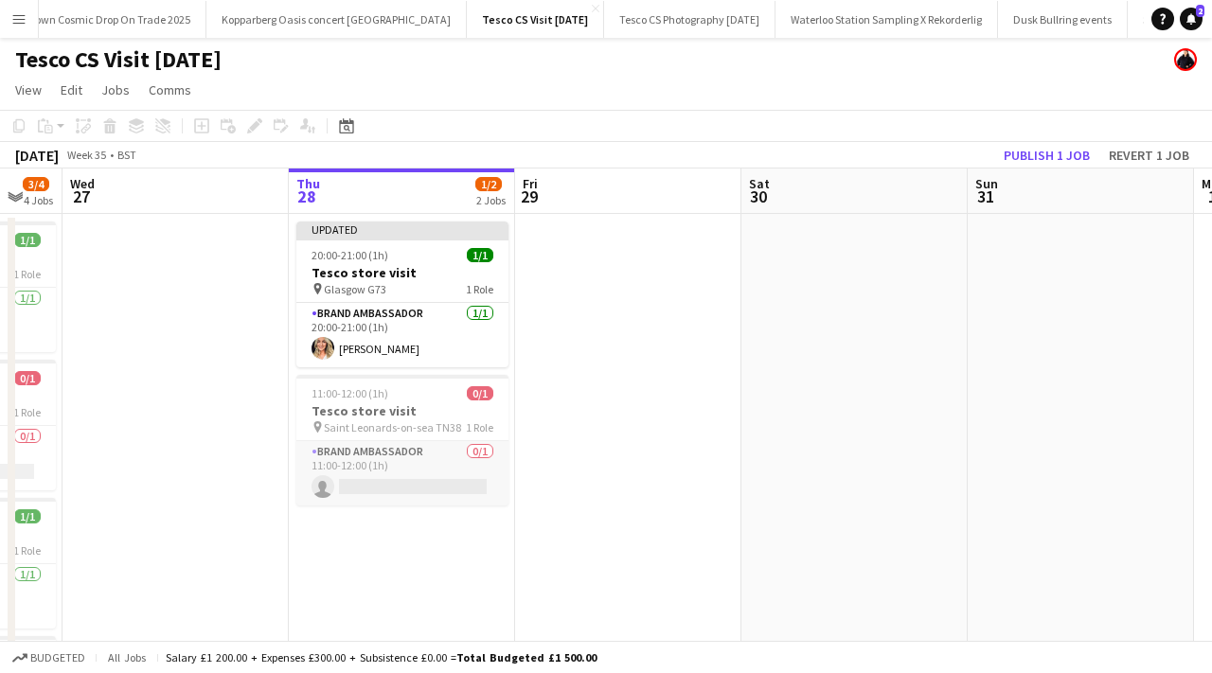
click at [352, 490] on app-card-role "Brand Ambassador 0/1 11:00-12:00 (1h) single-neutral-actions" at bounding box center [402, 473] width 212 height 64
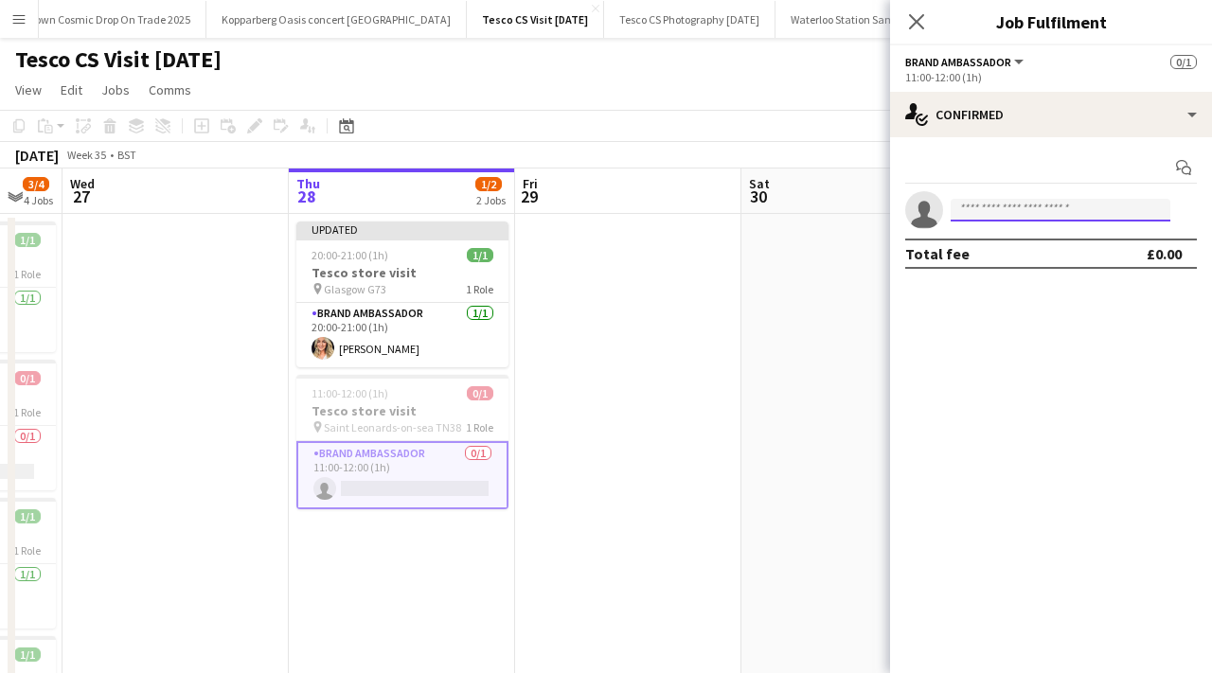
click at [990, 207] on input at bounding box center [1061, 210] width 220 height 23
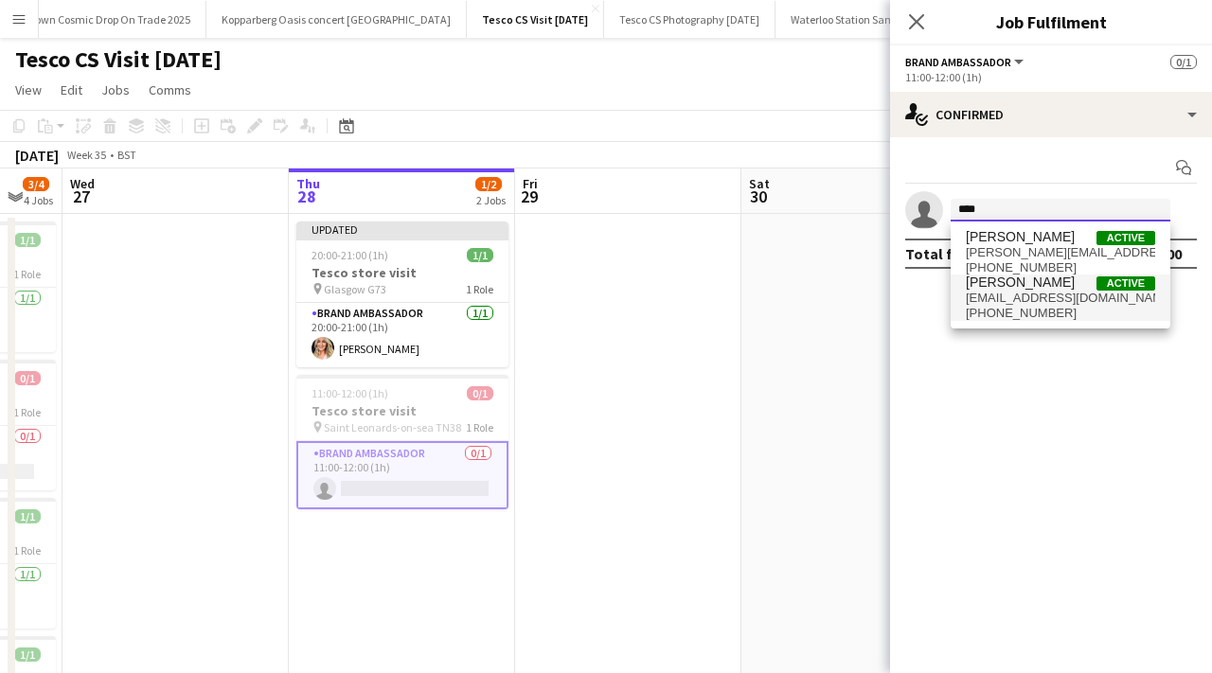
type input "****"
click at [1039, 315] on span "+447756280762" at bounding box center [1060, 313] width 189 height 15
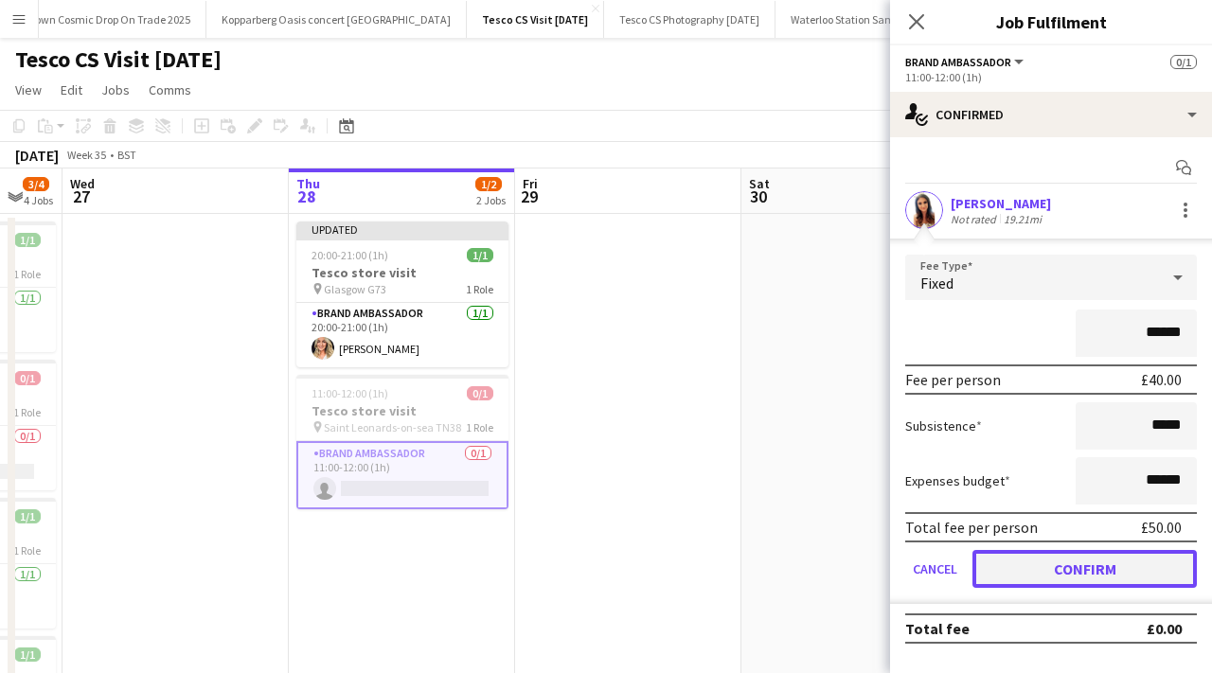
click at [1091, 570] on button "Confirm" at bounding box center [1084, 569] width 224 height 38
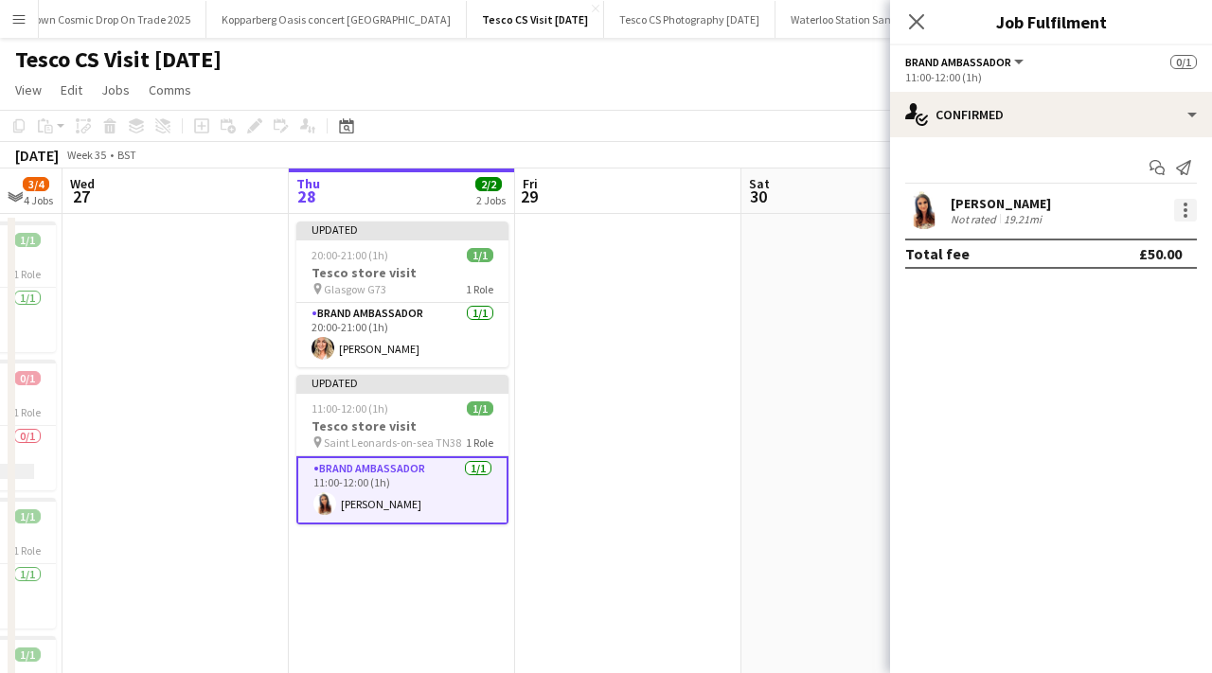
click at [1187, 221] on div at bounding box center [1185, 210] width 23 height 23
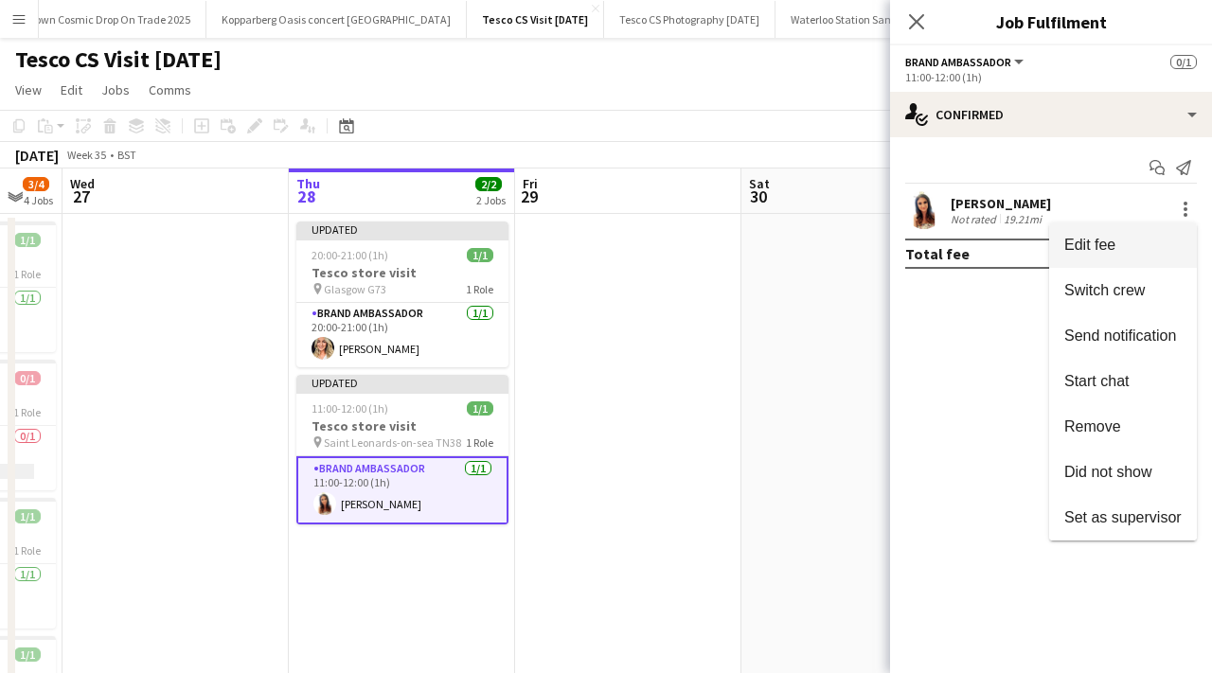
click at [1134, 259] on button "Edit fee" at bounding box center [1123, 245] width 148 height 45
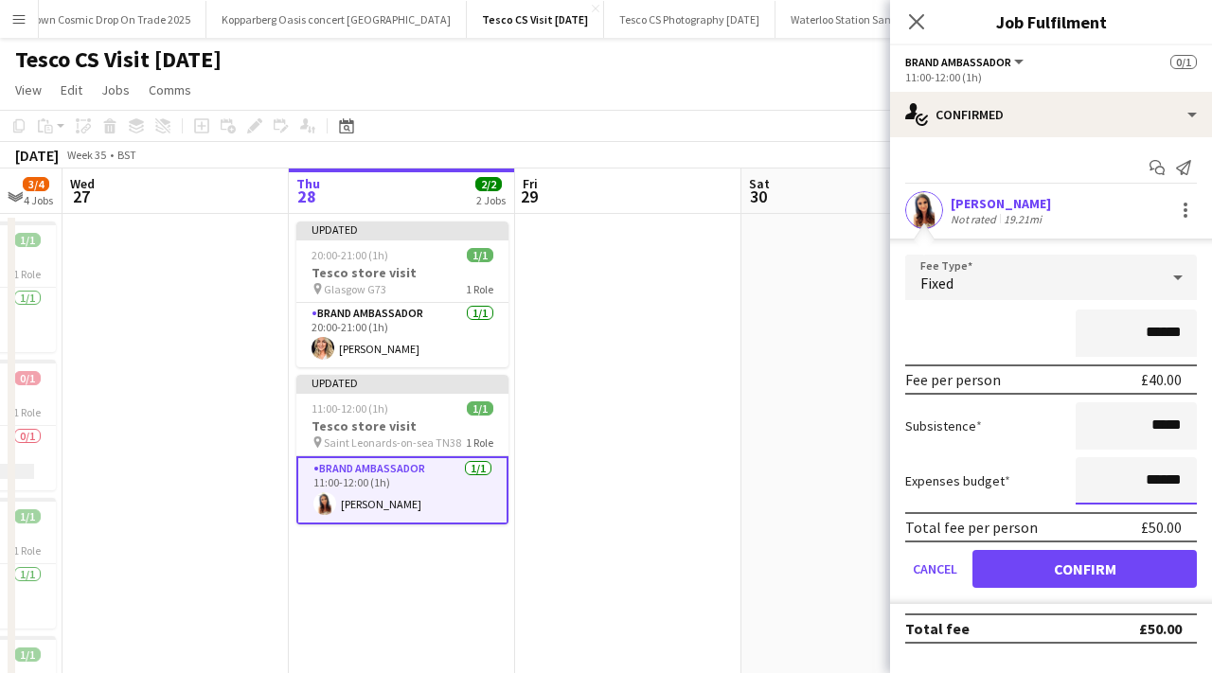
click at [1164, 484] on input "******" at bounding box center [1136, 480] width 121 height 47
type input "******"
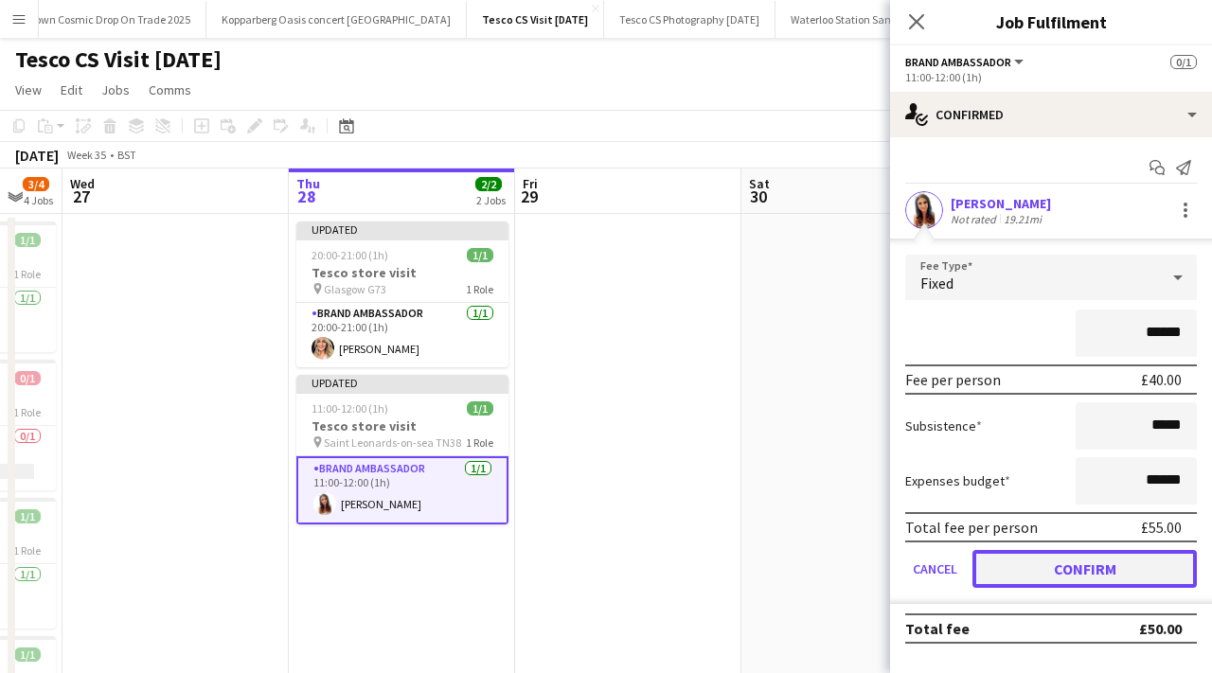
click at [1169, 572] on button "Confirm" at bounding box center [1084, 569] width 224 height 38
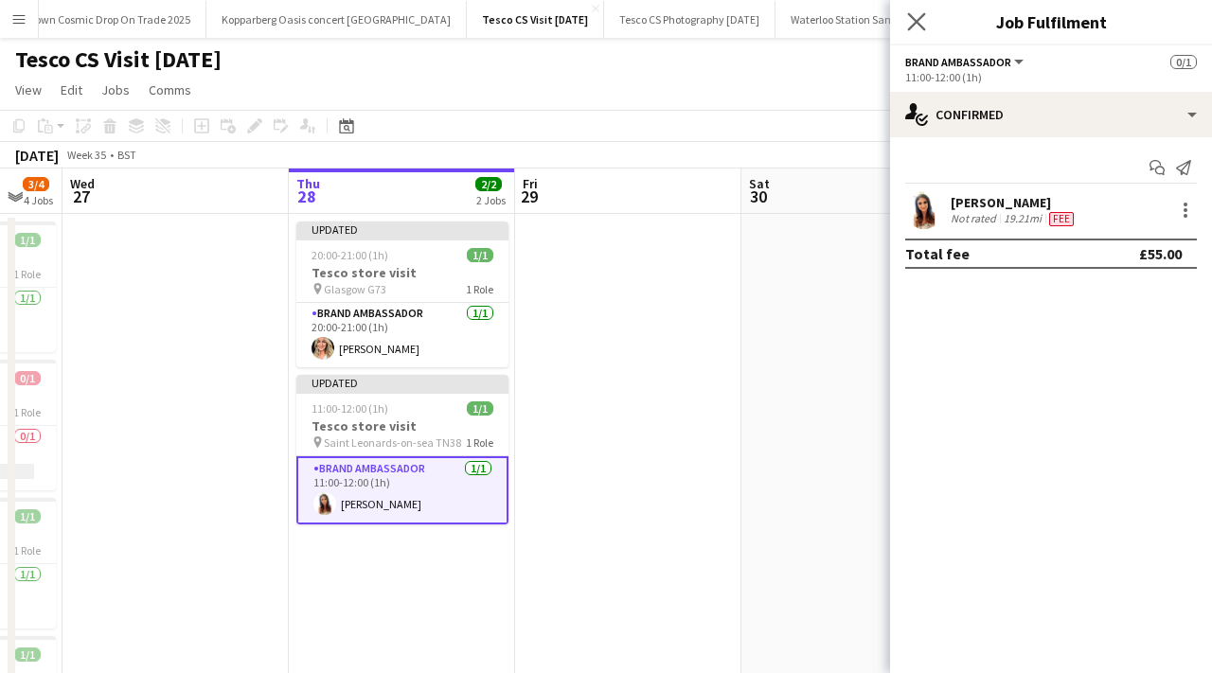
click at [927, 19] on app-icon "Close pop-in" at bounding box center [916, 22] width 27 height 27
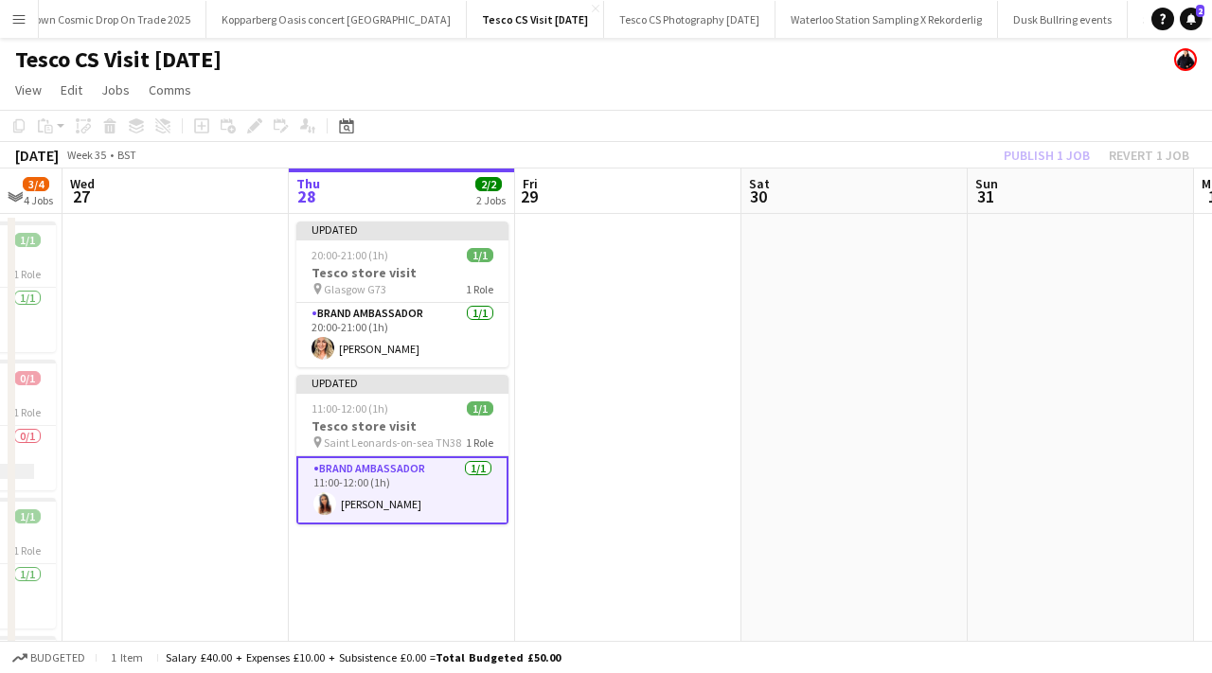
click at [688, 342] on app-date-cell at bounding box center [628, 512] width 226 height 597
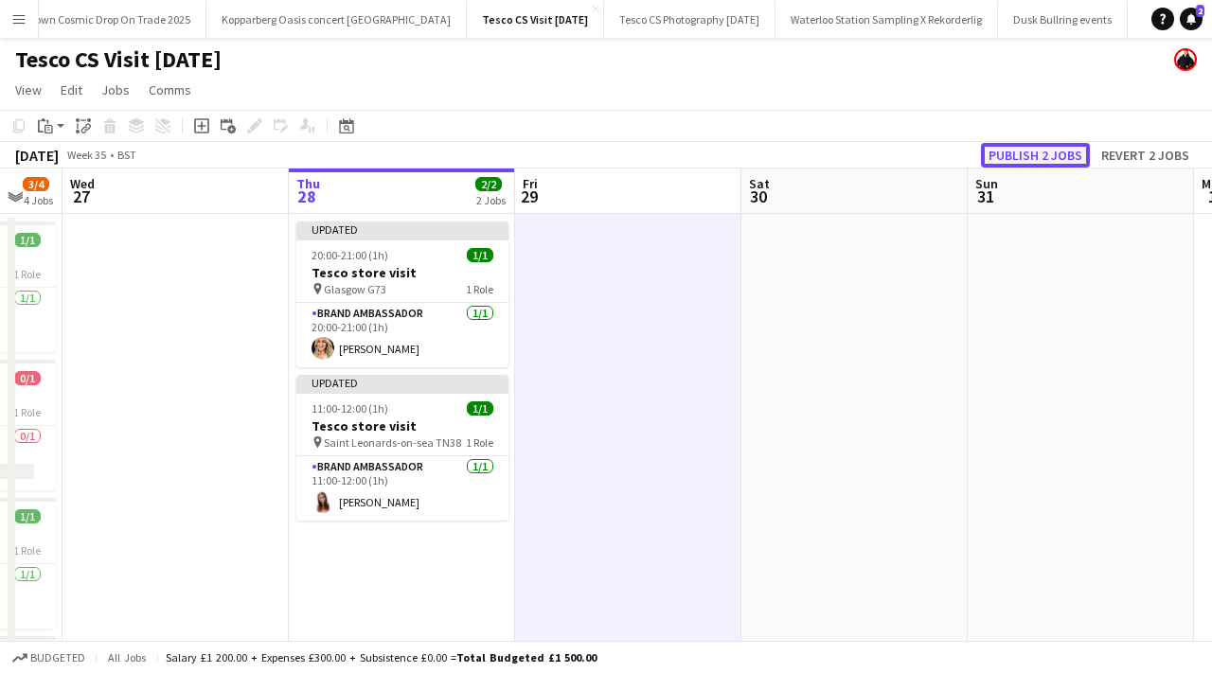
click at [1047, 158] on button "Publish 2 jobs" at bounding box center [1035, 155] width 109 height 25
